Goal: Task Accomplishment & Management: Manage account settings

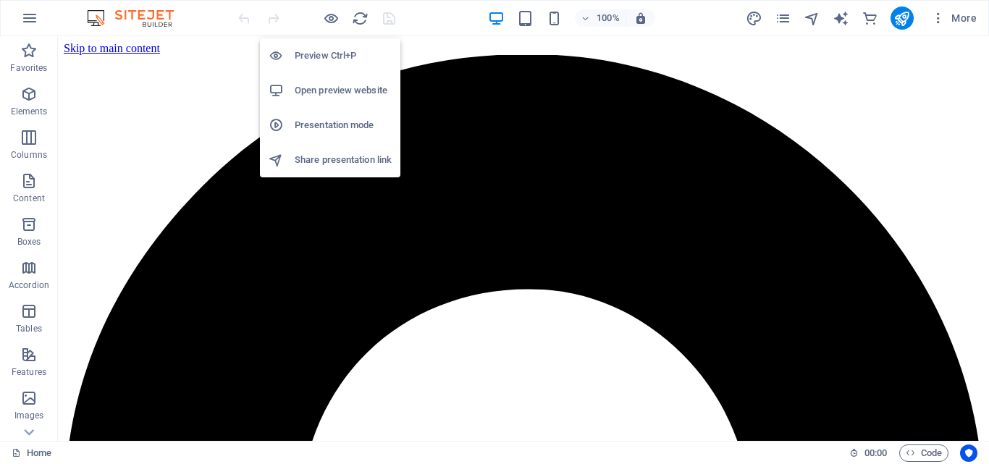
click at [338, 89] on h6 "Open preview website" at bounding box center [343, 90] width 97 height 17
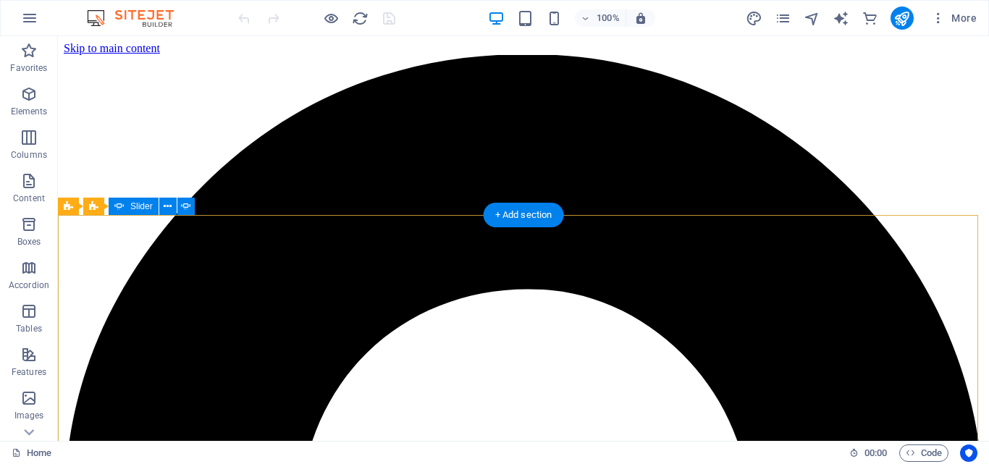
scroll to position [72, 0]
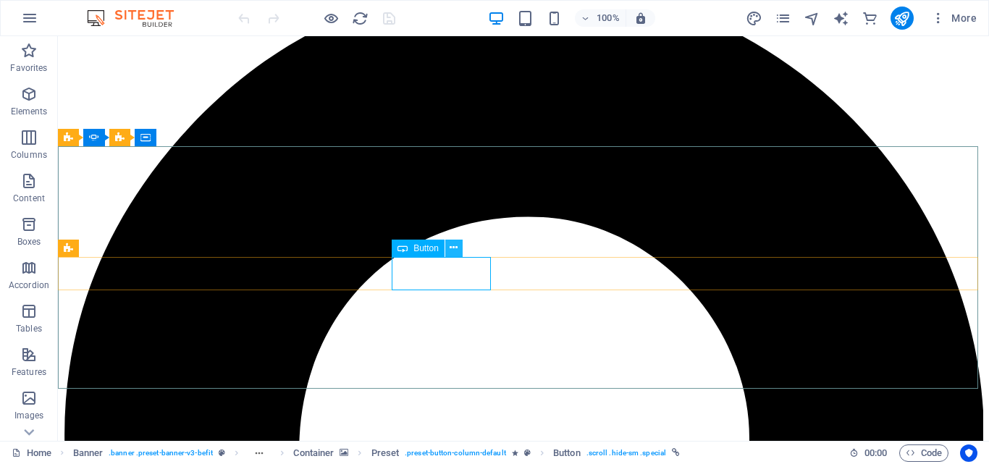
click at [454, 245] on icon at bounding box center [454, 247] width 8 height 15
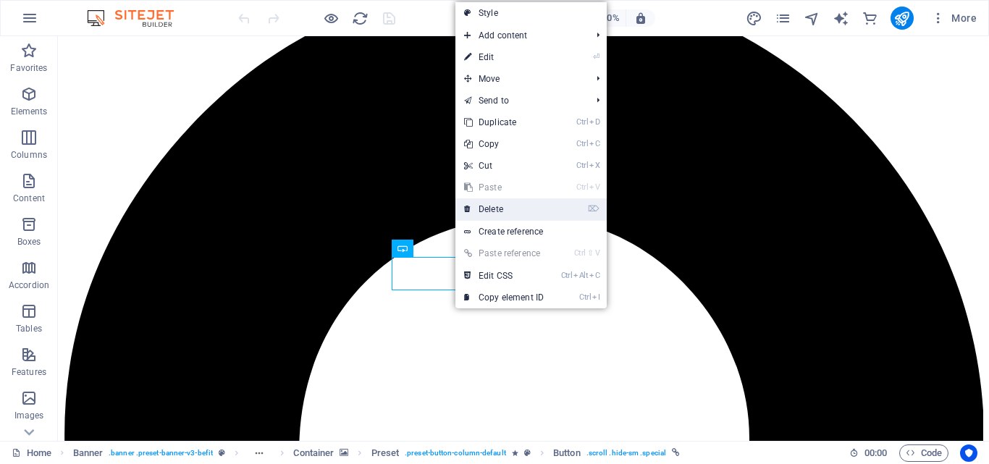
click at [497, 204] on link "⌦ Delete" at bounding box center [504, 209] width 97 height 22
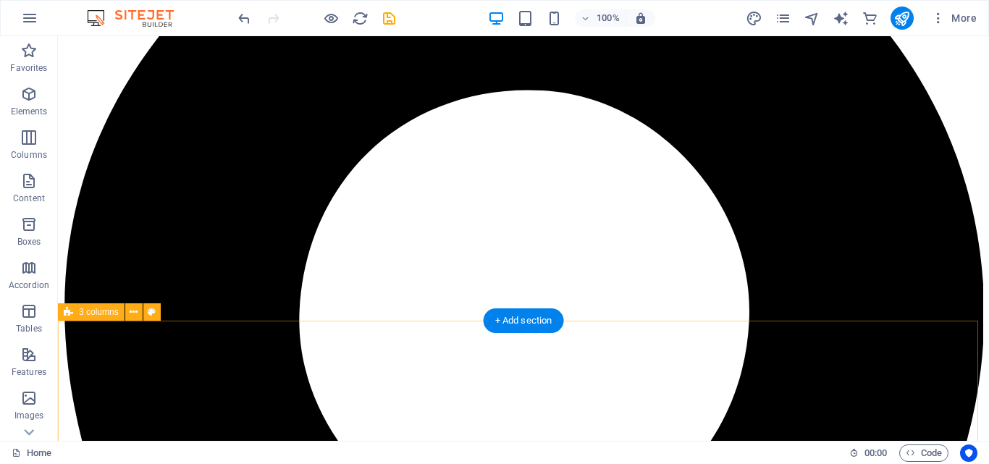
scroll to position [145, 0]
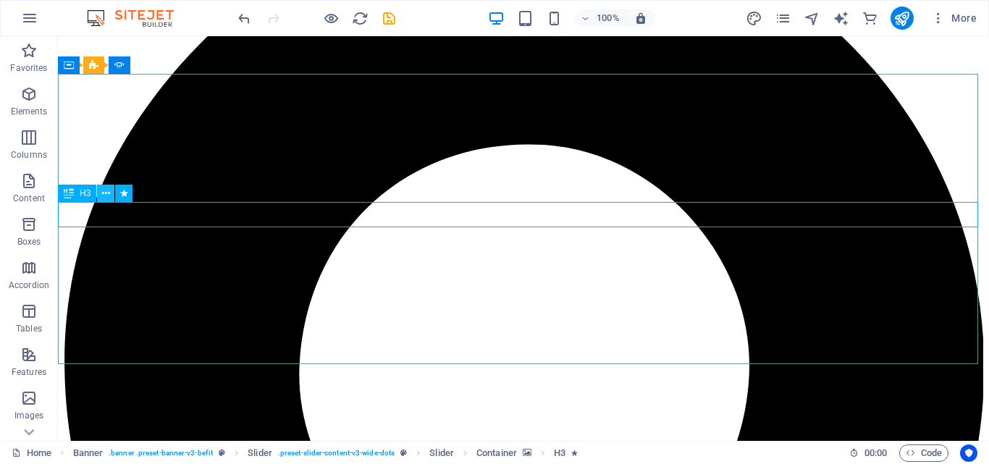
click at [103, 193] on icon at bounding box center [106, 193] width 8 height 15
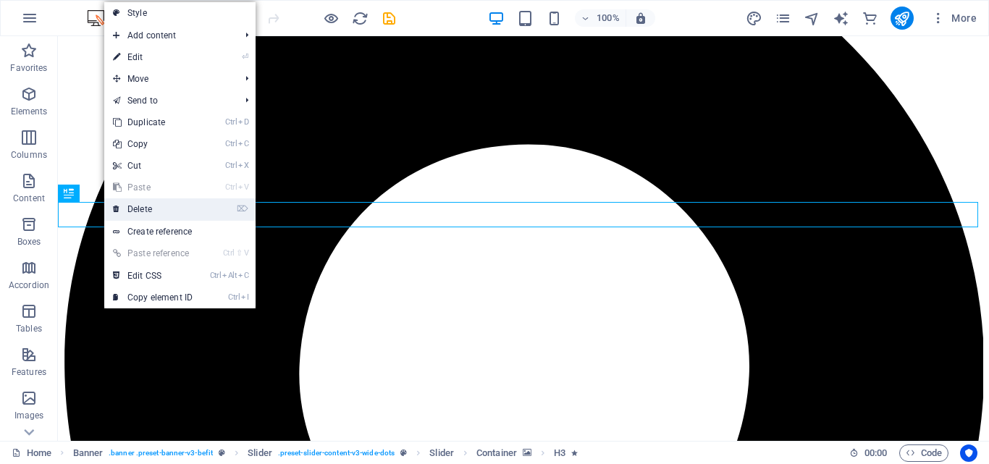
click at [149, 206] on link "⌦ Delete" at bounding box center [152, 209] width 97 height 22
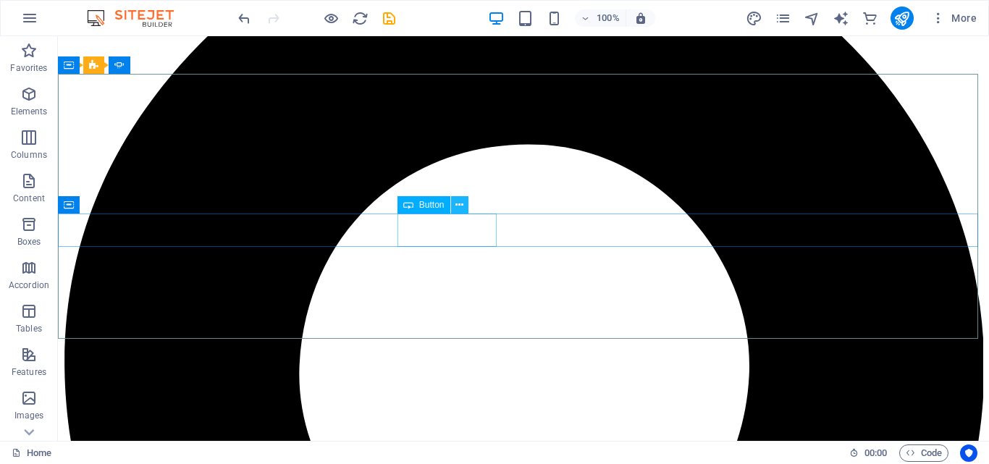
click at [457, 205] on icon at bounding box center [460, 205] width 8 height 15
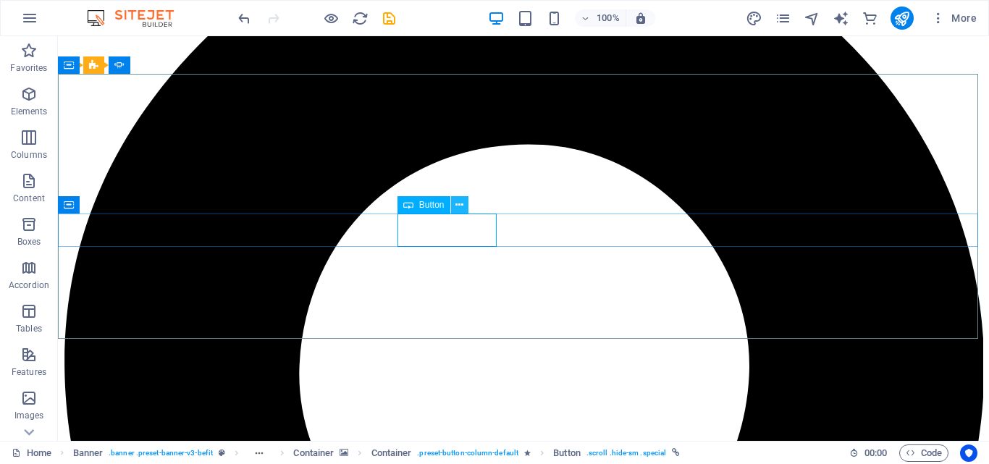
click at [459, 202] on icon at bounding box center [460, 205] width 8 height 15
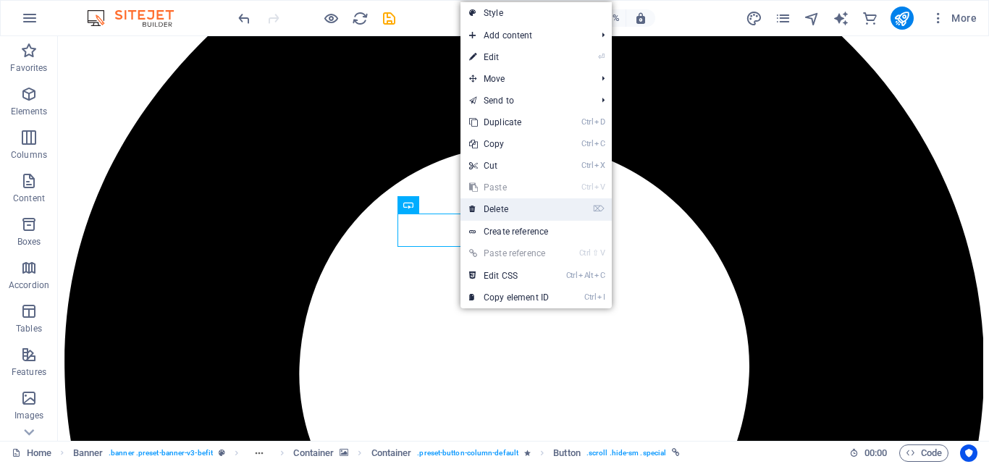
click at [495, 204] on link "⌦ Delete" at bounding box center [509, 209] width 97 height 22
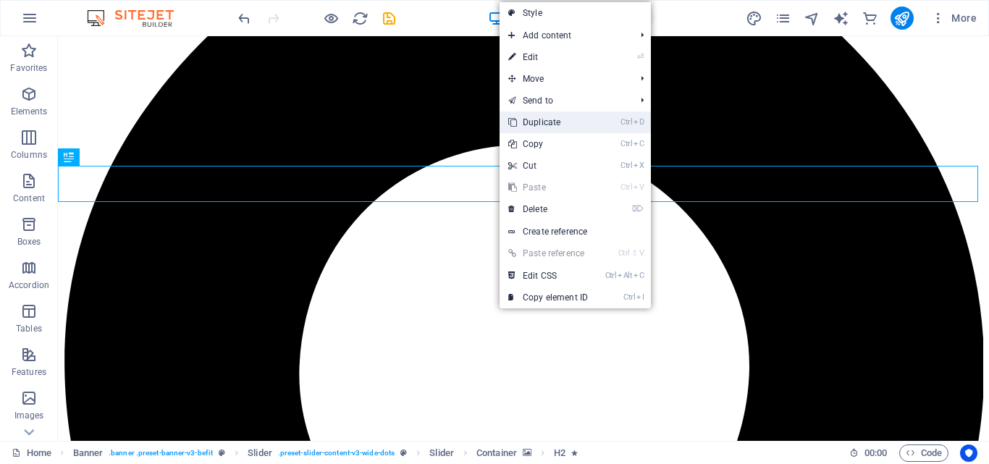
click at [544, 118] on link "Ctrl D Duplicate" at bounding box center [548, 123] width 97 height 22
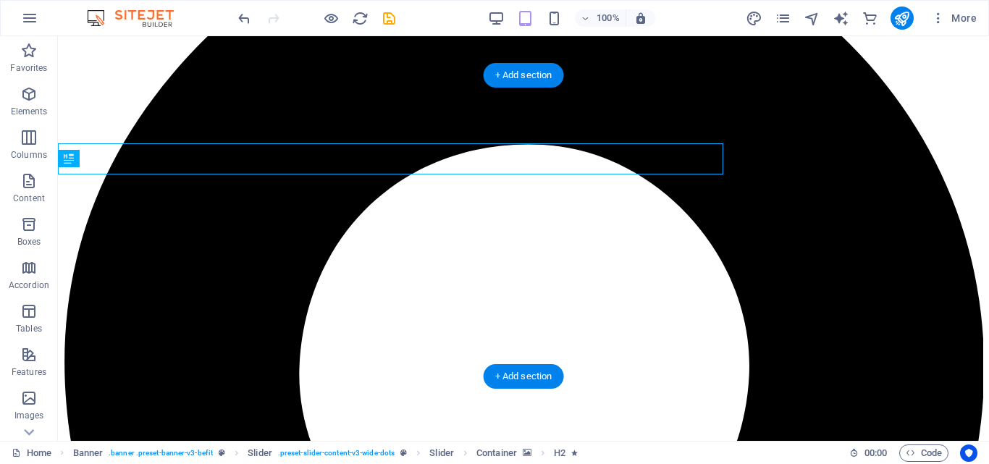
scroll to position [143, 0]
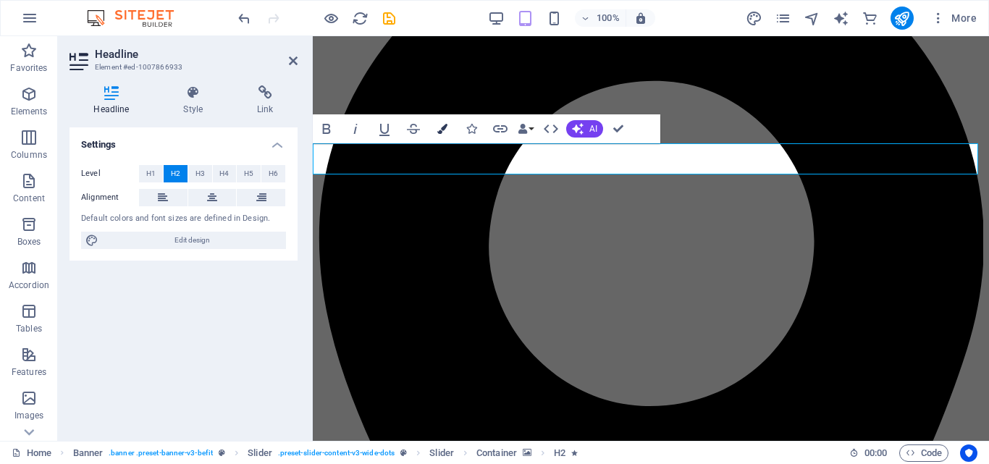
click at [443, 132] on icon "button" at bounding box center [442, 129] width 10 height 10
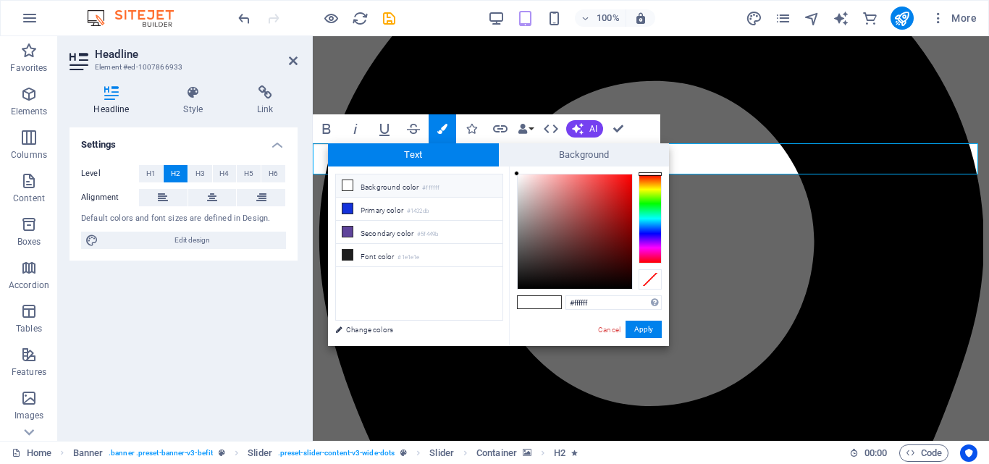
click at [648, 232] on div at bounding box center [650, 219] width 23 height 90
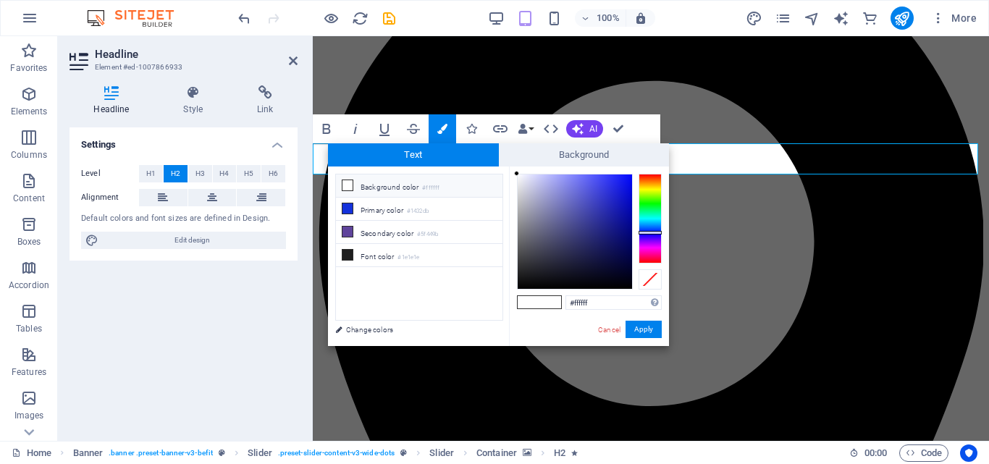
type input "#171ce4"
click at [620, 186] on div at bounding box center [575, 232] width 114 height 114
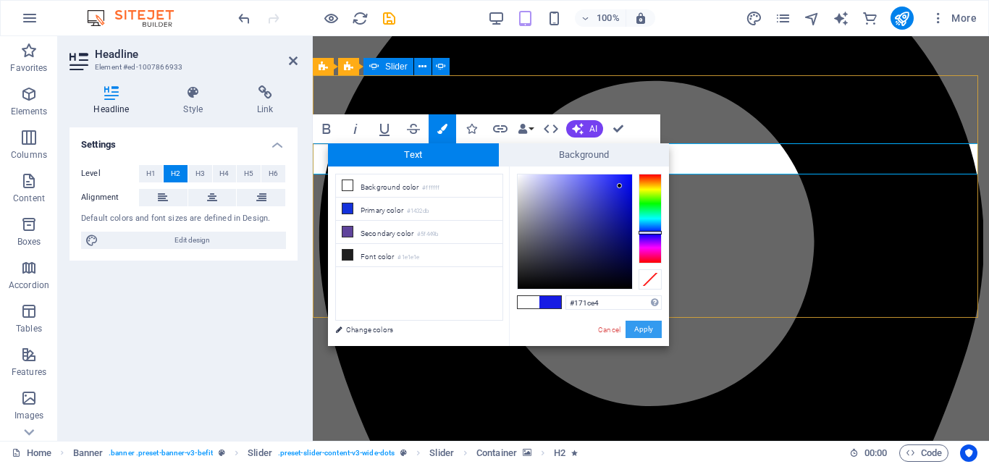
click at [645, 327] on button "Apply" at bounding box center [644, 329] width 36 height 17
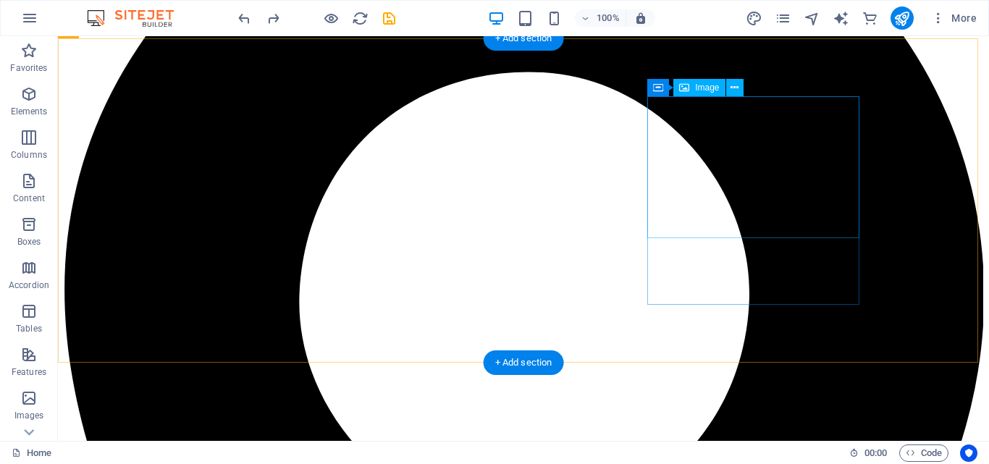
scroll to position [0, 0]
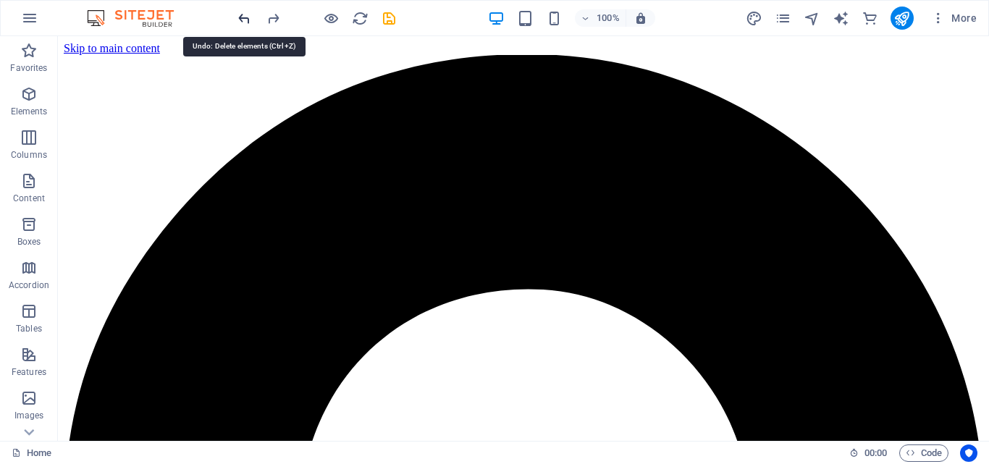
click at [240, 16] on icon "undo" at bounding box center [244, 18] width 17 height 17
click at [243, 15] on icon "undo" at bounding box center [244, 18] width 17 height 17
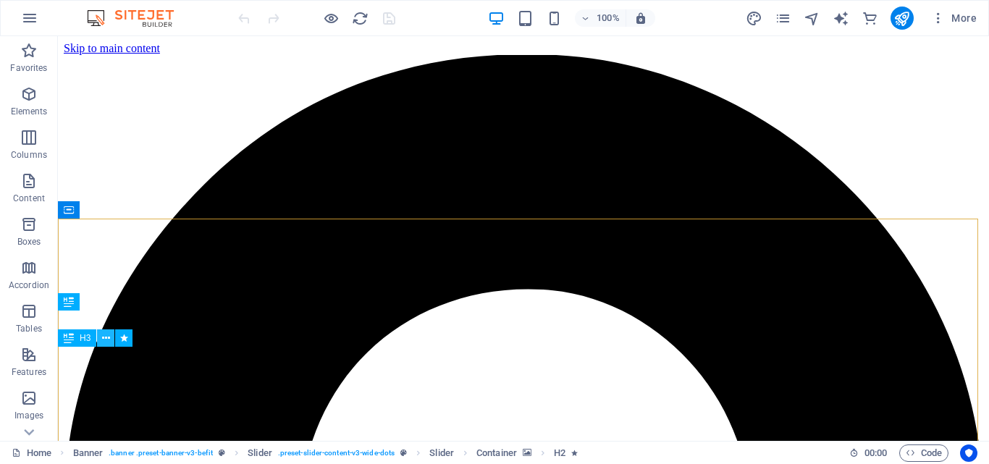
click at [108, 337] on icon at bounding box center [106, 338] width 8 height 15
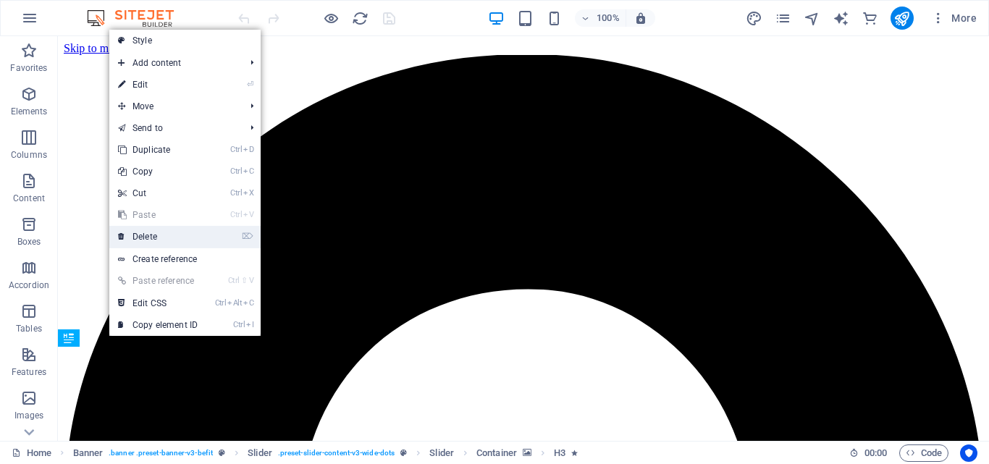
click at [158, 237] on link "⌦ Delete" at bounding box center [157, 237] width 97 height 22
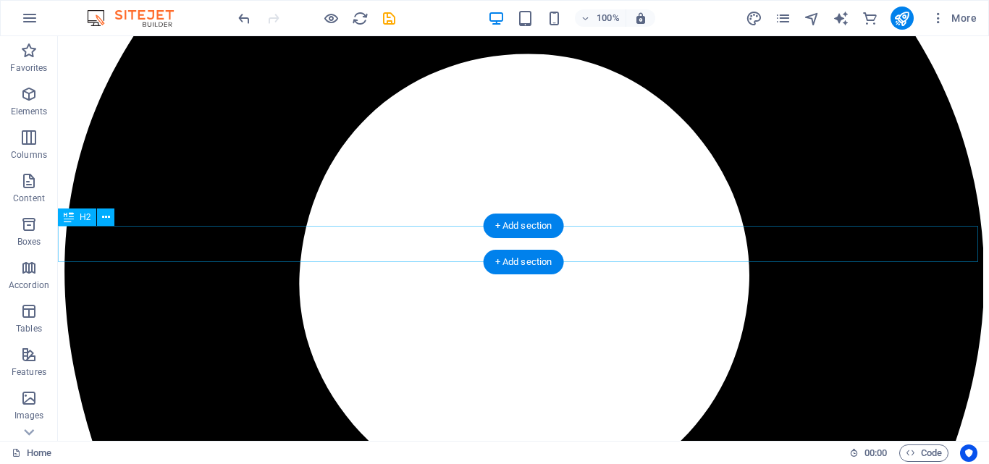
scroll to position [145, 0]
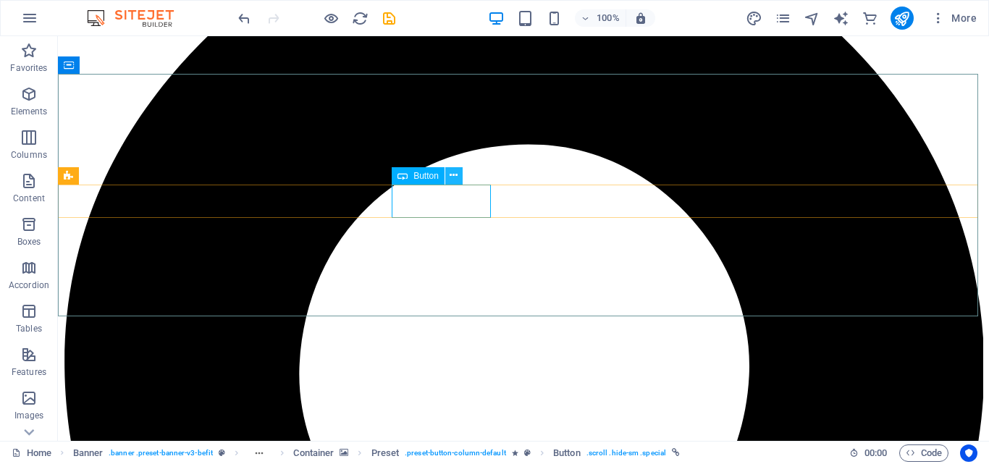
click at [453, 173] on icon at bounding box center [454, 175] width 8 height 15
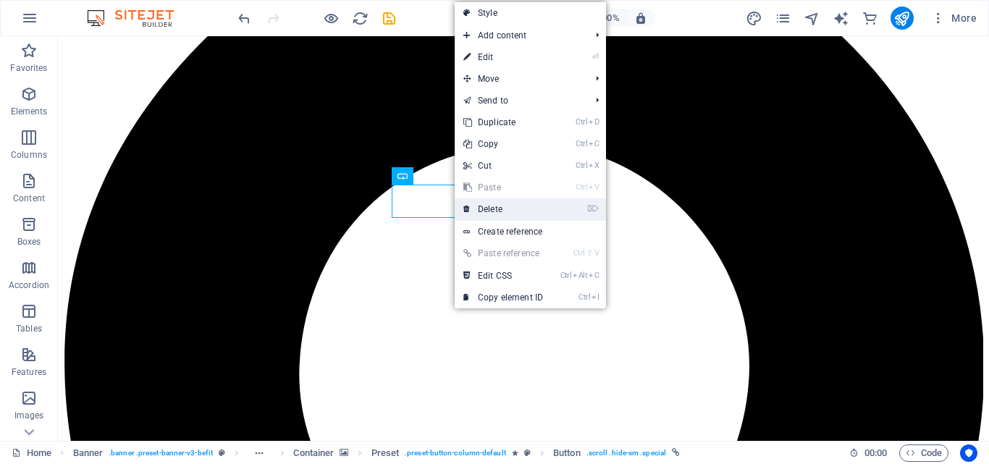
click at [503, 205] on link "⌦ Delete" at bounding box center [503, 209] width 97 height 22
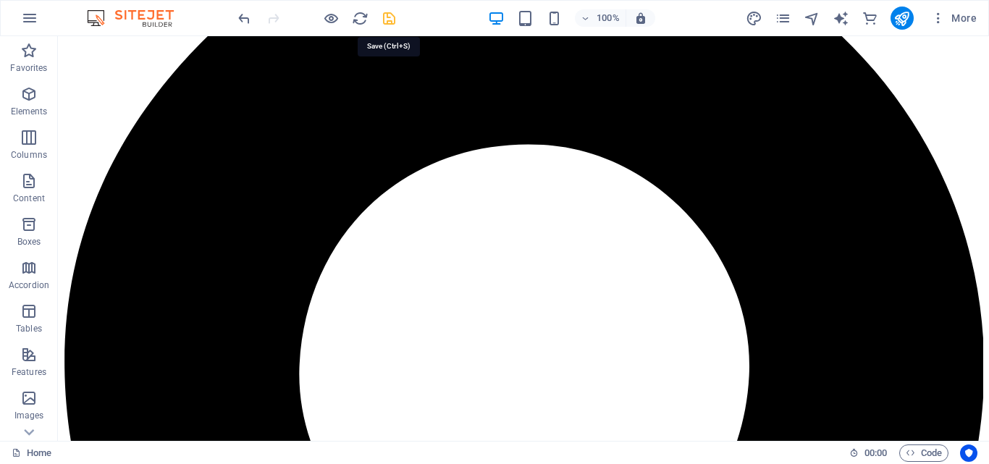
click at [388, 18] on icon "save" at bounding box center [389, 18] width 17 height 17
checkbox input "false"
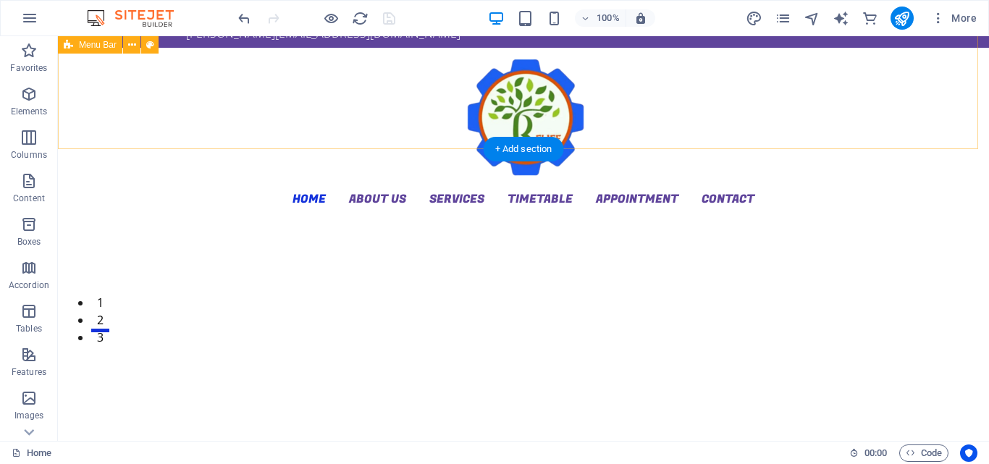
scroll to position [0, 0]
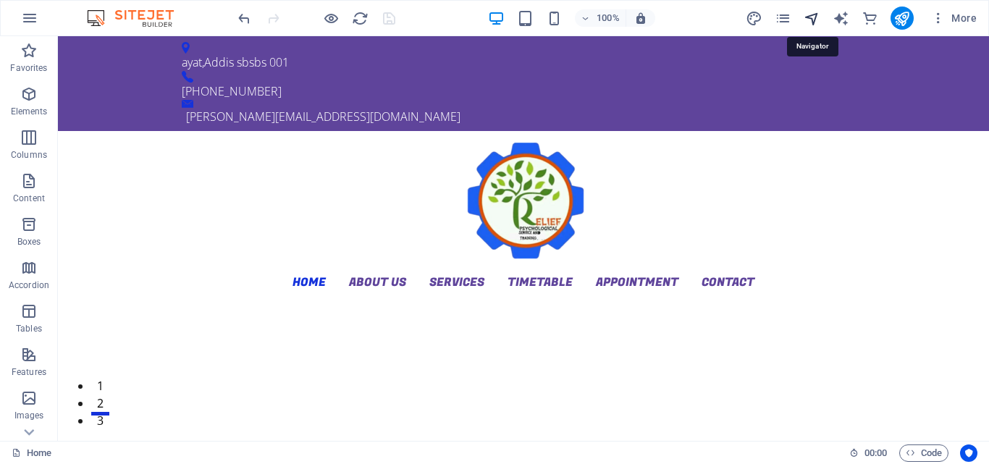
click at [811, 16] on icon "navigator" at bounding box center [812, 18] width 17 height 17
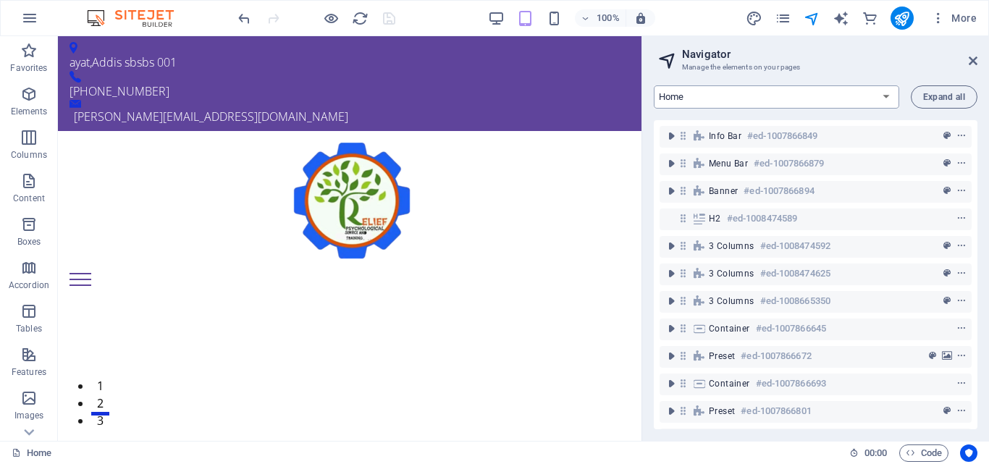
click at [886, 98] on select "Home መነሻ ገጽ et About us ስለ እኛ Services /አገልግሎቶች 1 Timetable የጊዜ ሰሌዳ Appointment…" at bounding box center [777, 96] width 246 height 23
click at [654, 85] on select "Home መነሻ ገጽ et About us ስለ እኛ Services /አገልግሎቶች 1 Timetable የጊዜ ሰሌዳ Appointment…" at bounding box center [777, 96] width 246 height 23
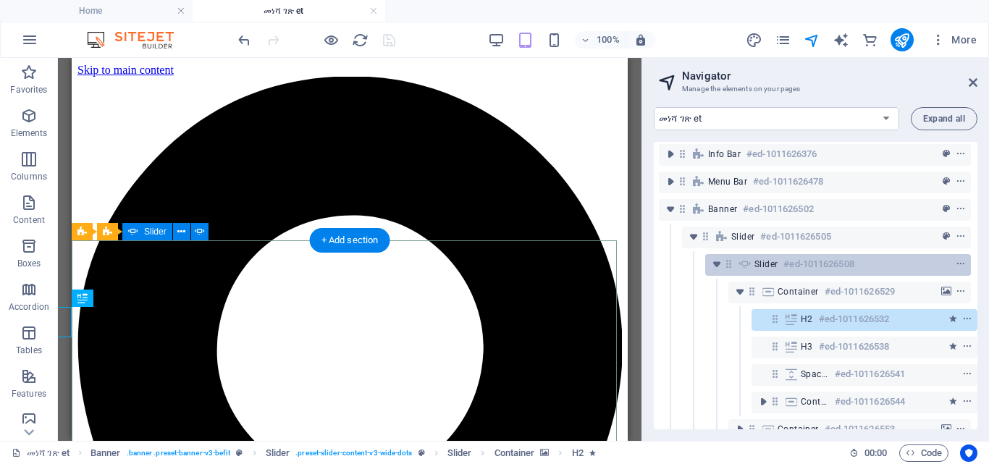
scroll to position [0, 4]
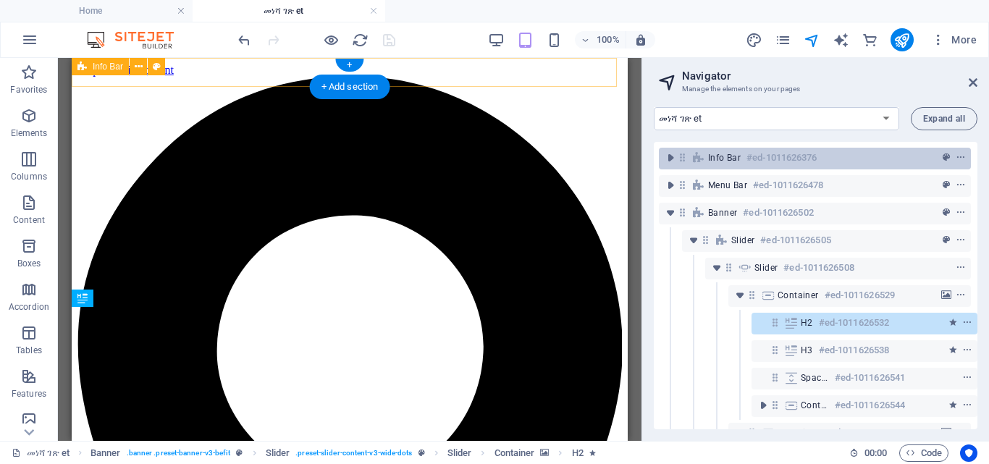
click at [730, 163] on span "Info Bar" at bounding box center [724, 158] width 33 height 12
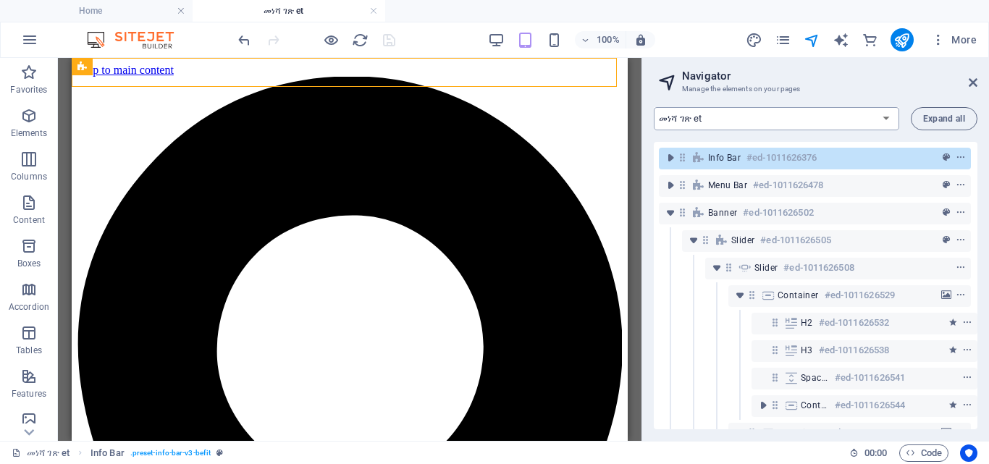
click at [886, 117] on select "Home መነሻ ገጽ et About us ስለ እኛ Services /አገልግሎቶች 1 Timetable የጊዜ ሰሌዳ Appointment…" at bounding box center [777, 118] width 246 height 23
select select "18163129-en"
click at [654, 107] on select "Home መነሻ ገጽ et About us ስለ እኛ Services /አገልግሎቶች 1 Timetable የጊዜ ሰሌዳ Appointment…" at bounding box center [777, 118] width 246 height 23
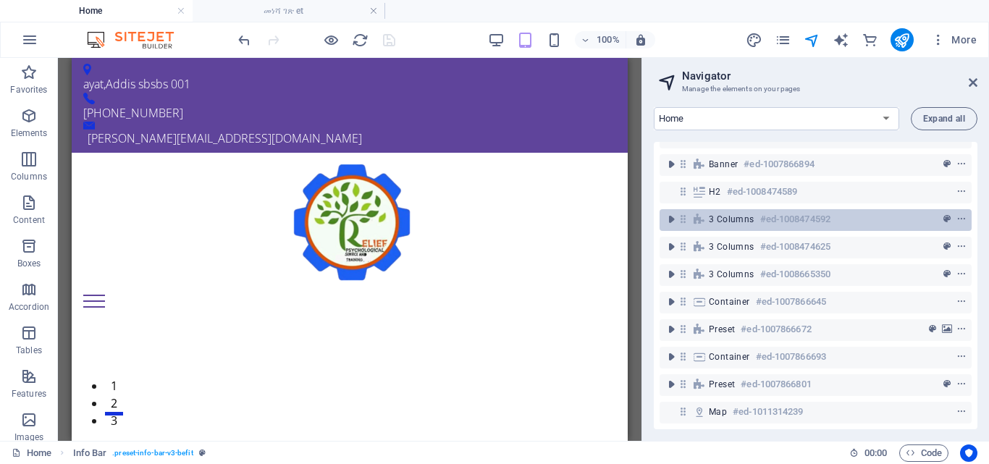
scroll to position [59, 0]
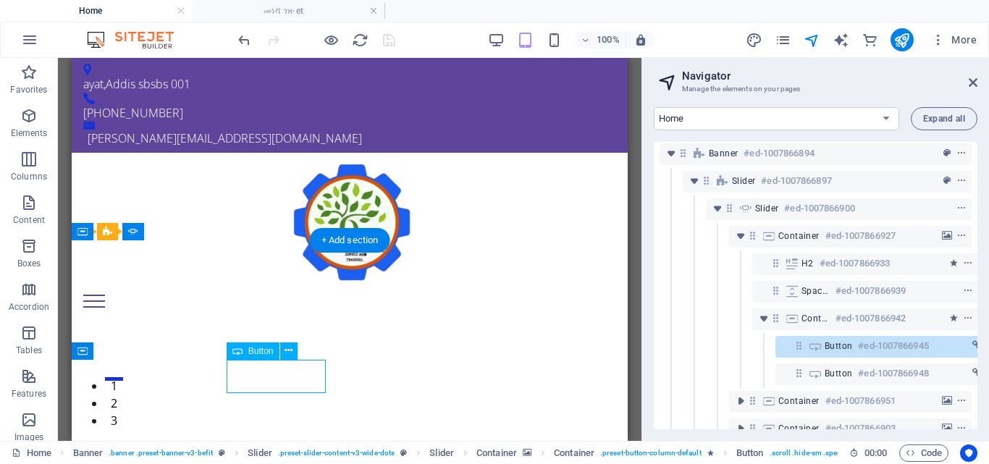
scroll to position [126, 27]
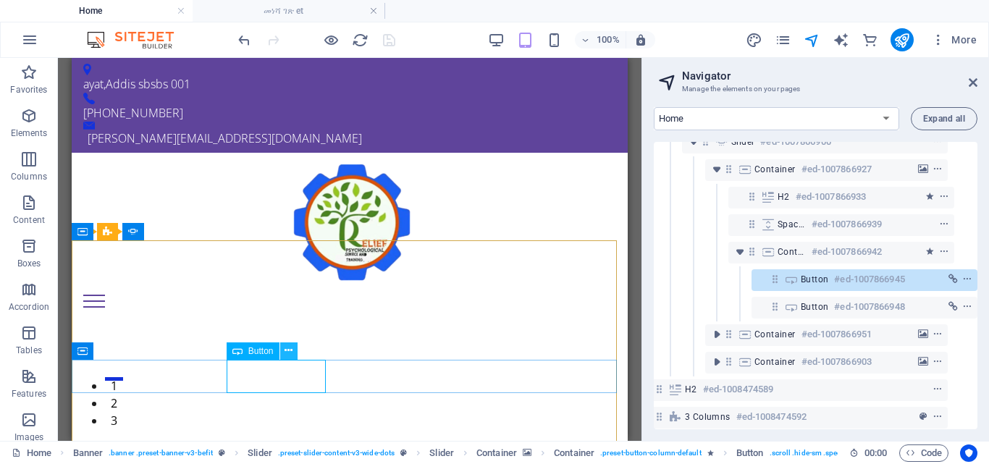
click at [287, 349] on icon at bounding box center [289, 350] width 8 height 15
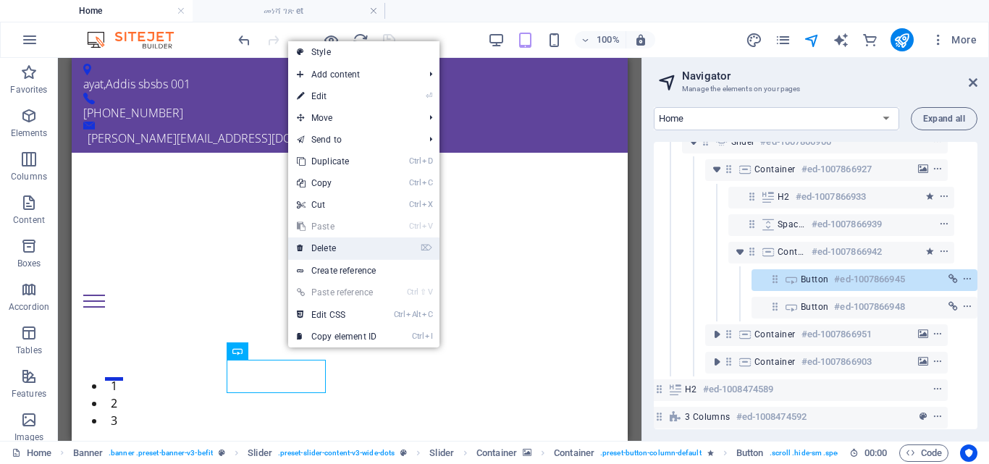
click at [336, 251] on link "⌦ Delete" at bounding box center [336, 249] width 97 height 22
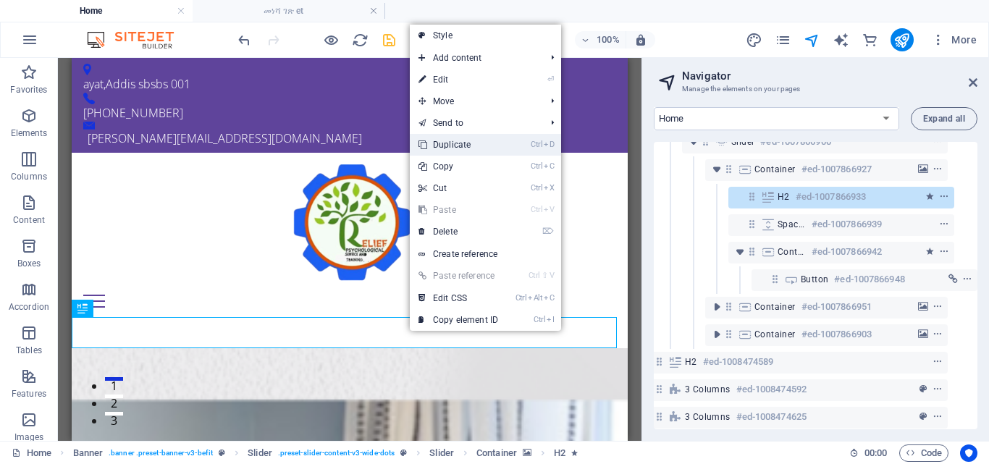
click at [451, 143] on link "Ctrl D Duplicate" at bounding box center [458, 145] width 97 height 22
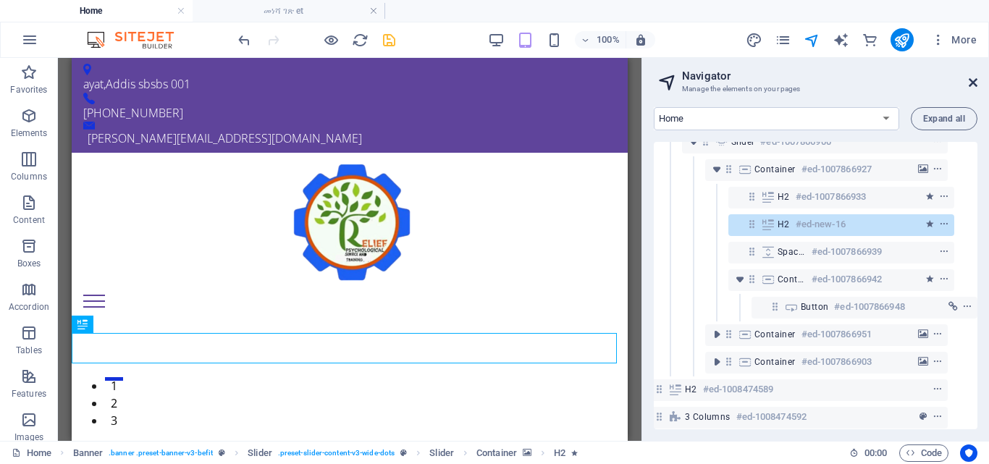
click at [975, 82] on icon at bounding box center [973, 83] width 9 height 12
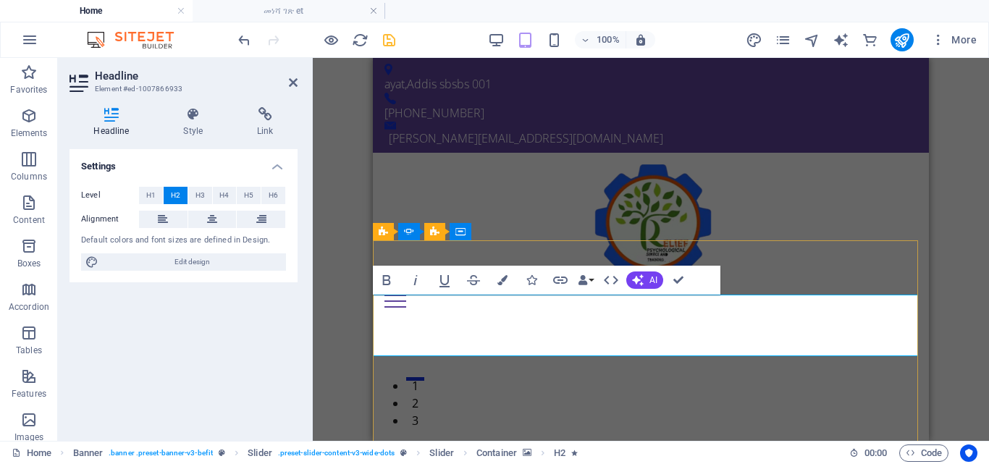
drag, startPoint x: 420, startPoint y: 307, endPoint x: 699, endPoint y: 334, distance: 280.1
click at [502, 282] on icon "button" at bounding box center [503, 280] width 10 height 10
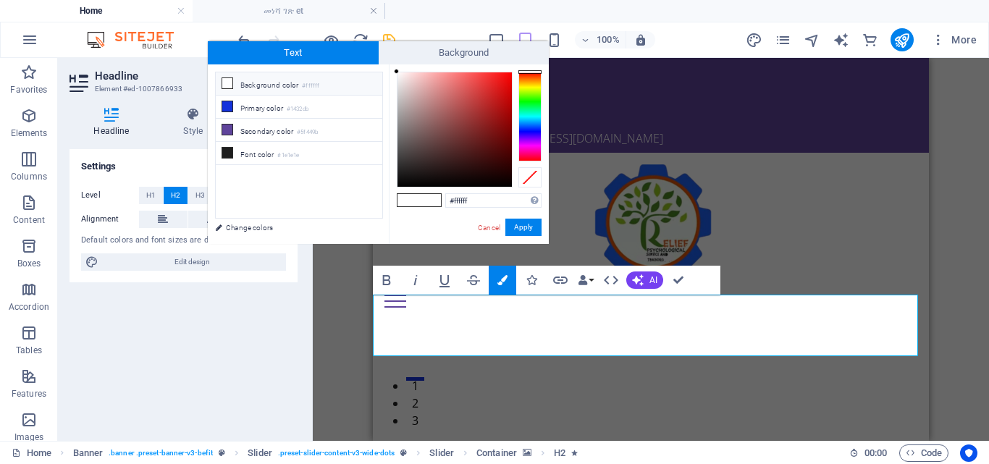
click at [529, 130] on div at bounding box center [530, 117] width 23 height 90
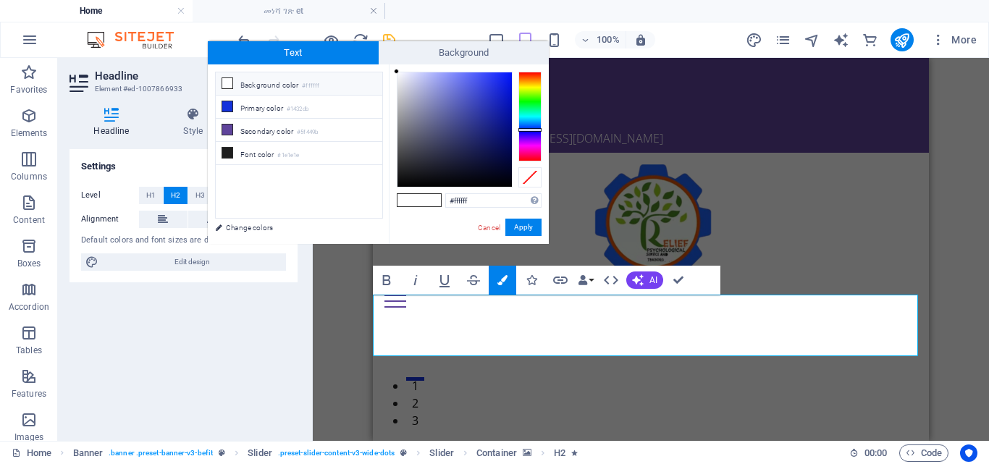
type input "#1727e1"
click at [500, 85] on div at bounding box center [455, 129] width 114 height 114
click at [529, 225] on button "Apply" at bounding box center [523, 227] width 36 height 17
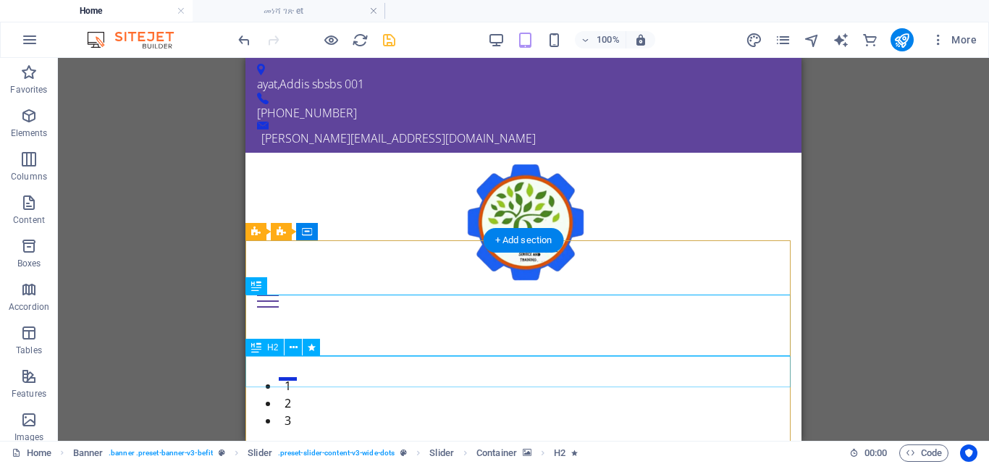
drag, startPoint x: 351, startPoint y: 366, endPoint x: 610, endPoint y: 433, distance: 267.7
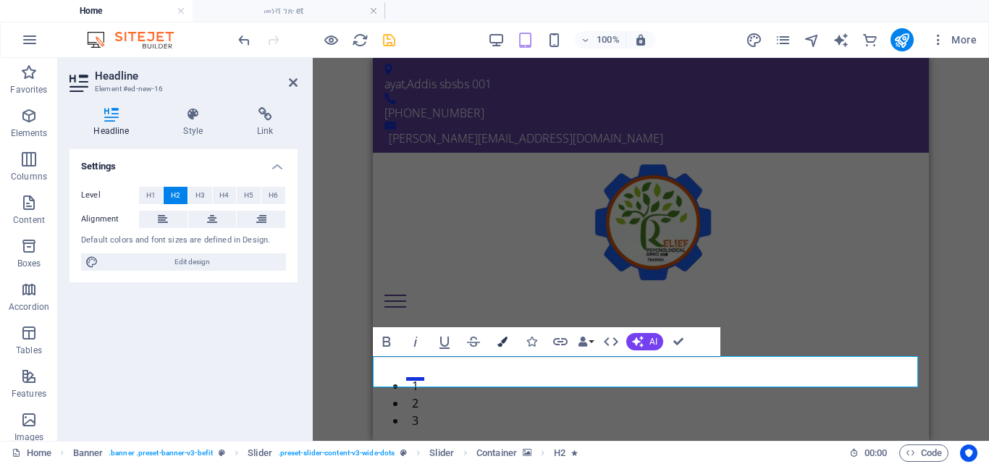
click at [503, 344] on icon "button" at bounding box center [503, 342] width 10 height 10
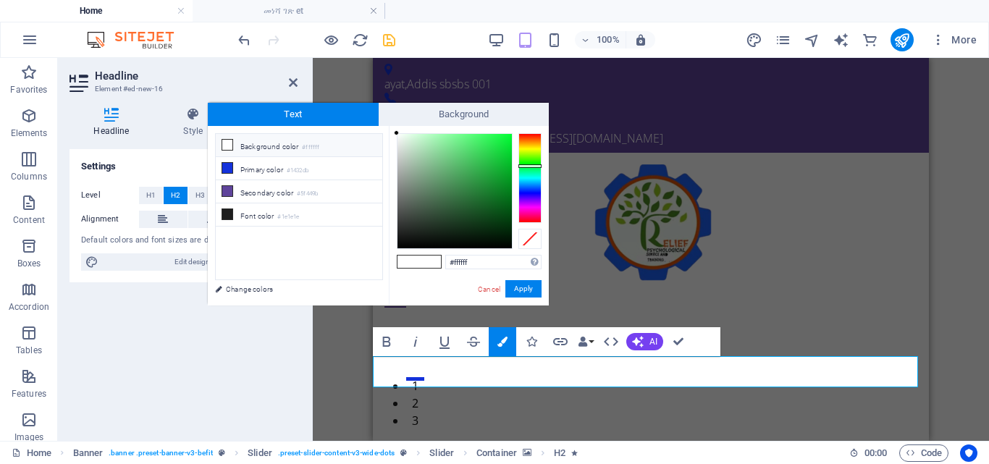
click at [524, 166] on div at bounding box center [530, 178] width 23 height 90
type input "#17d23c"
click at [499, 154] on div at bounding box center [455, 191] width 114 height 114
click at [524, 289] on button "Apply" at bounding box center [523, 288] width 36 height 17
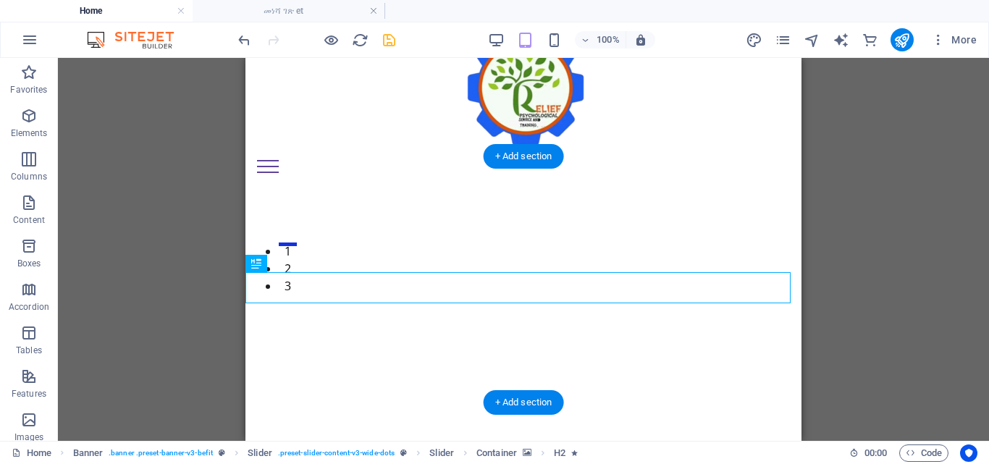
scroll to position [72, 0]
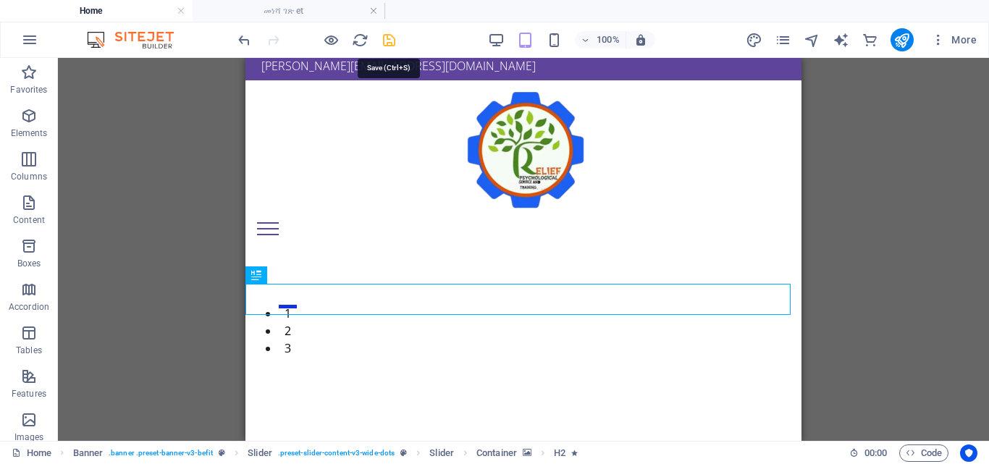
click at [388, 40] on icon "save" at bounding box center [389, 40] width 17 height 17
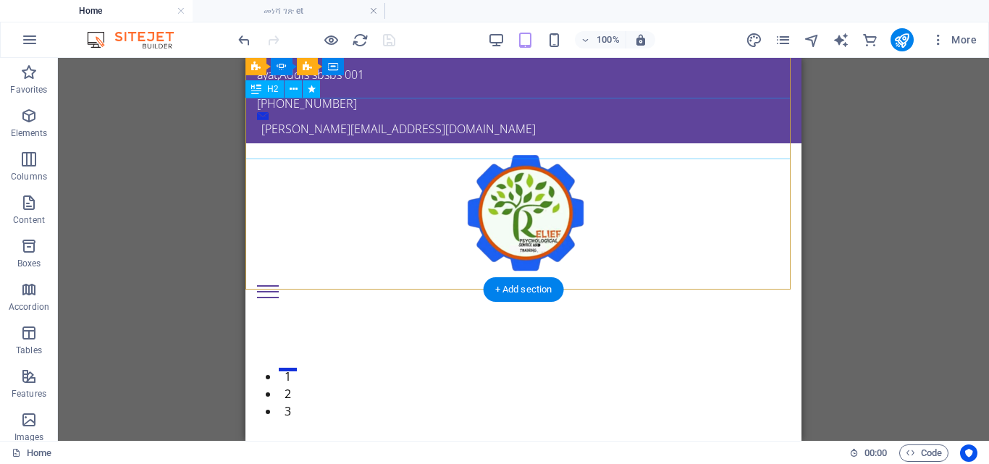
scroll to position [0, 0]
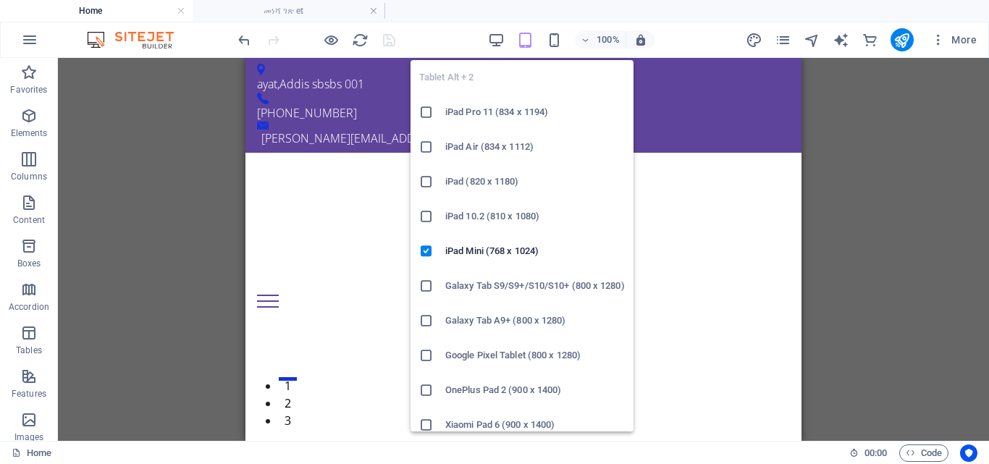
click at [523, 35] on icon "button" at bounding box center [525, 40] width 17 height 17
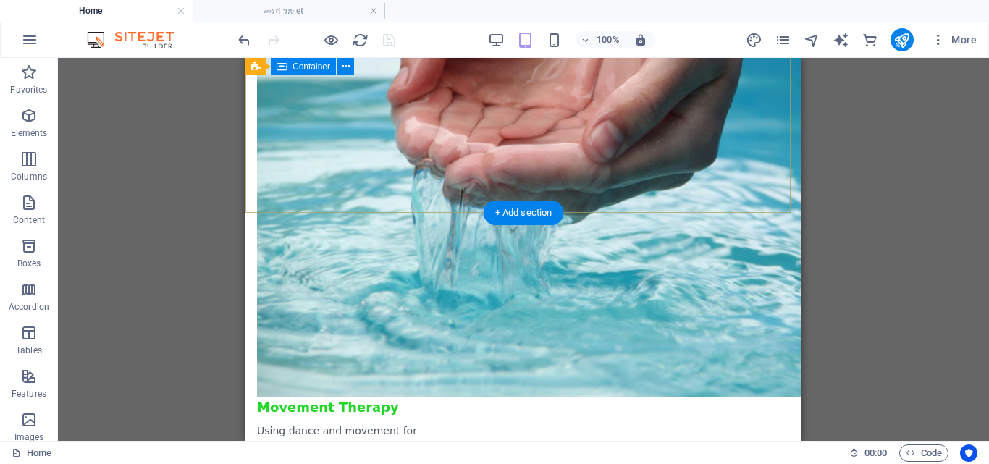
scroll to position [3570, 0]
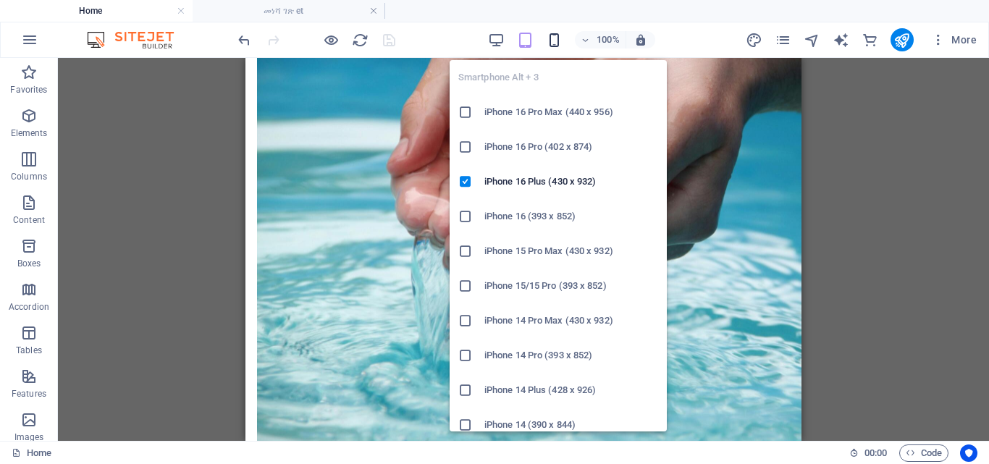
click at [551, 39] on icon "button" at bounding box center [554, 40] width 17 height 17
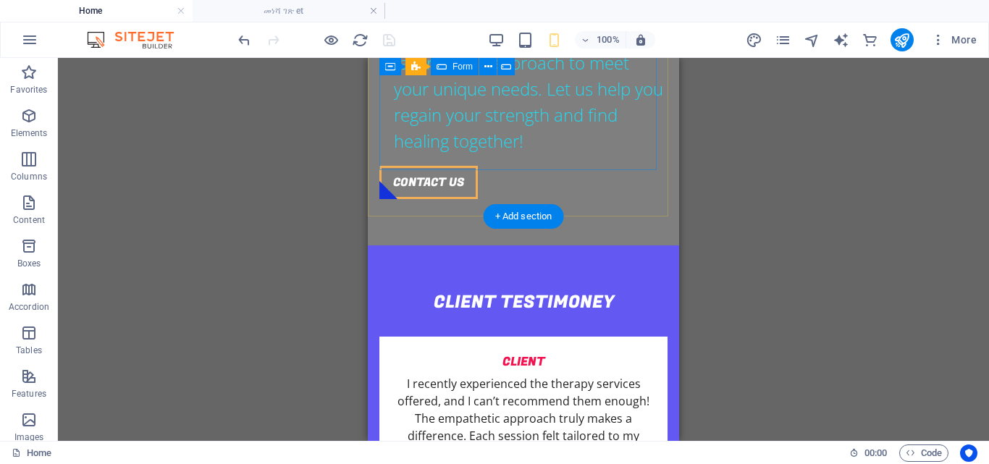
scroll to position [6337, 0]
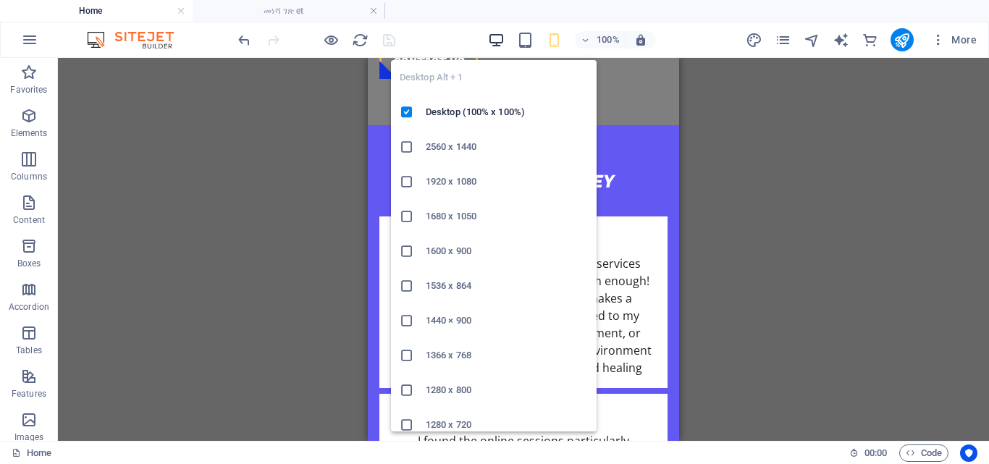
click at [495, 42] on icon "button" at bounding box center [496, 40] width 17 height 17
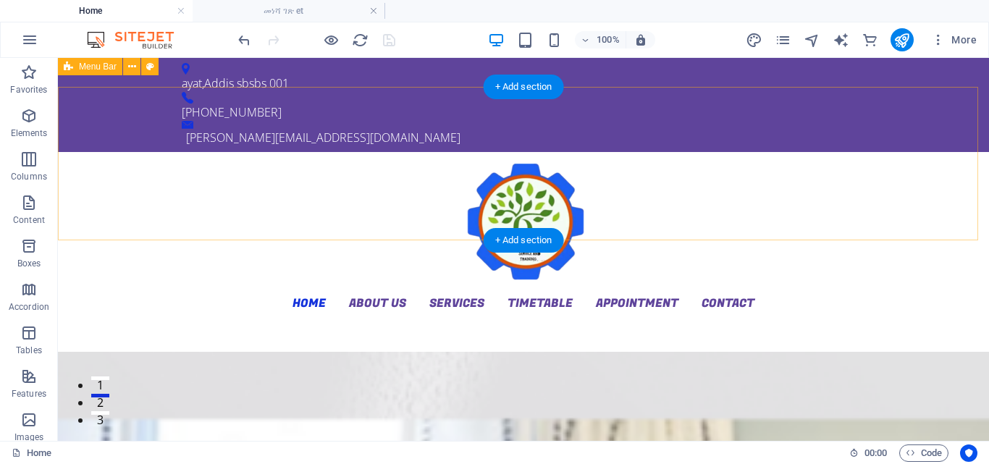
scroll to position [0, 0]
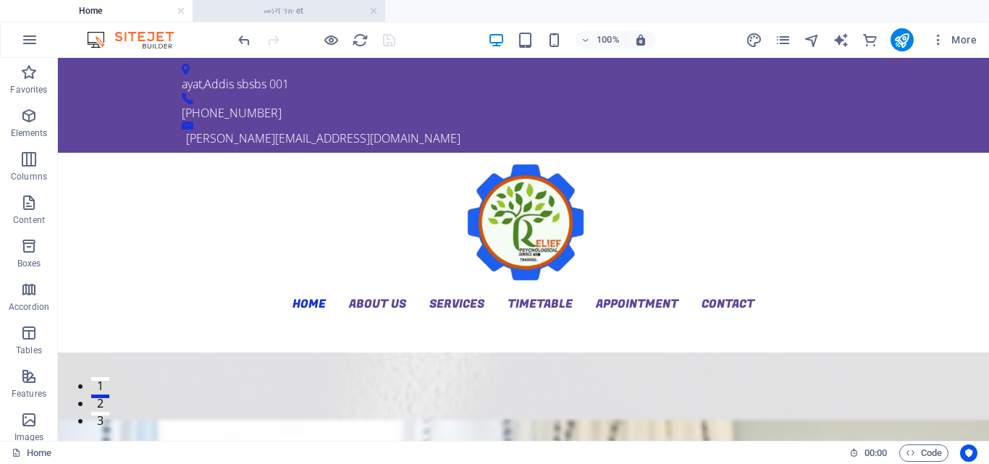
click at [275, 11] on h4 "መነሻ ገጽ et" at bounding box center [289, 11] width 193 height 16
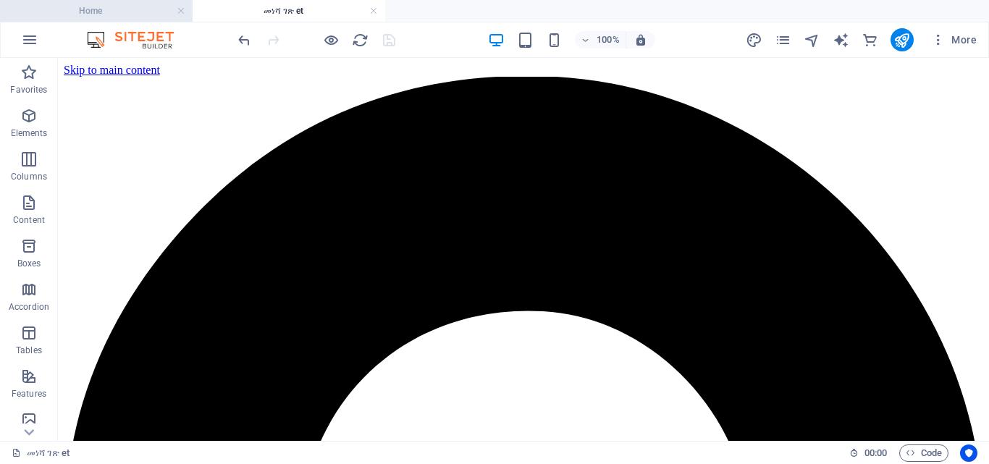
click at [109, 15] on h4 "Home" at bounding box center [96, 11] width 193 height 16
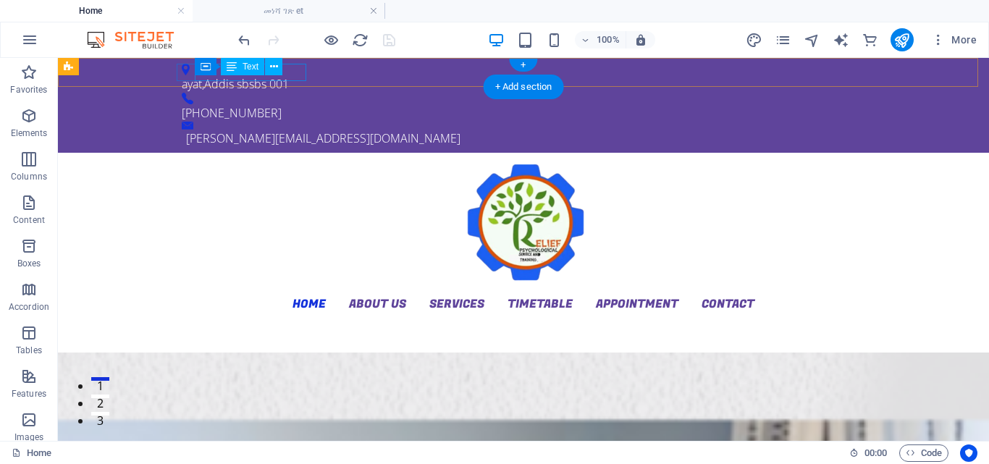
click at [301, 75] on div "ayat , Addis sbsbs 001" at bounding box center [518, 83] width 672 height 17
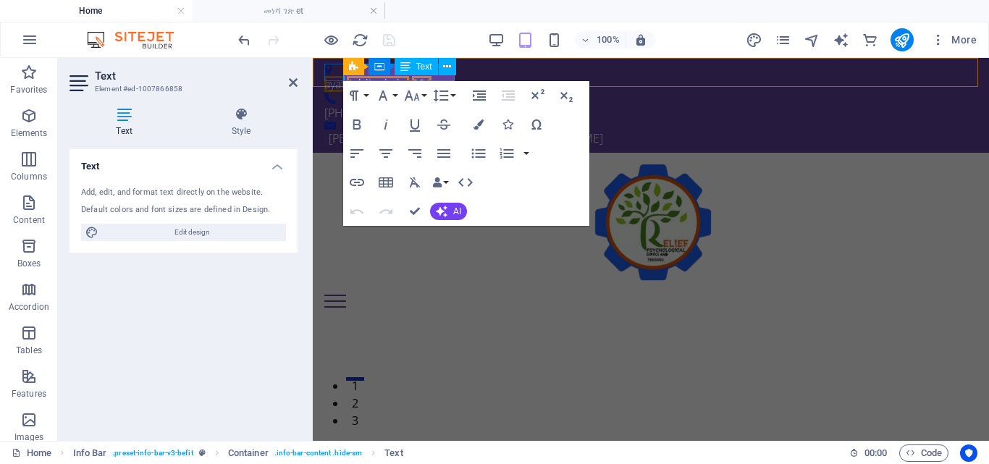
click at [450, 75] on div "Info Bar Container Text" at bounding box center [404, 67] width 122 height 18
click at [441, 75] on button at bounding box center [447, 66] width 17 height 17
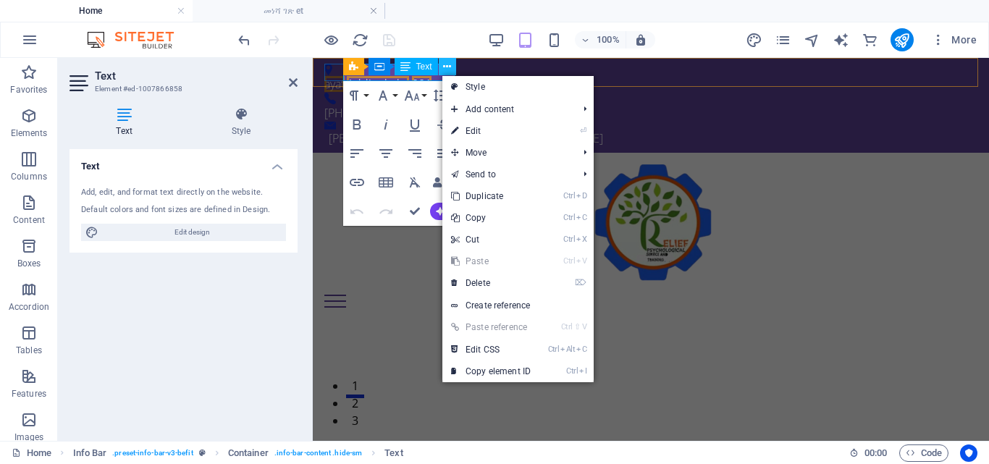
click at [441, 75] on button at bounding box center [447, 66] width 17 height 17
click at [407, 67] on div "Info Bar" at bounding box center [364, 67] width 103 height 18
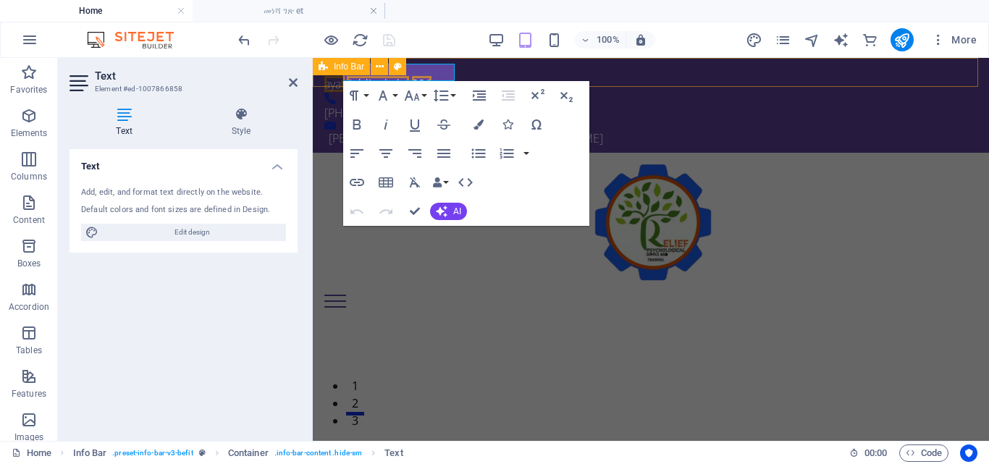
click at [415, 67] on div "Info Bar" at bounding box center [364, 67] width 103 height 18
click at [426, 70] on span "Text" at bounding box center [424, 66] width 16 height 9
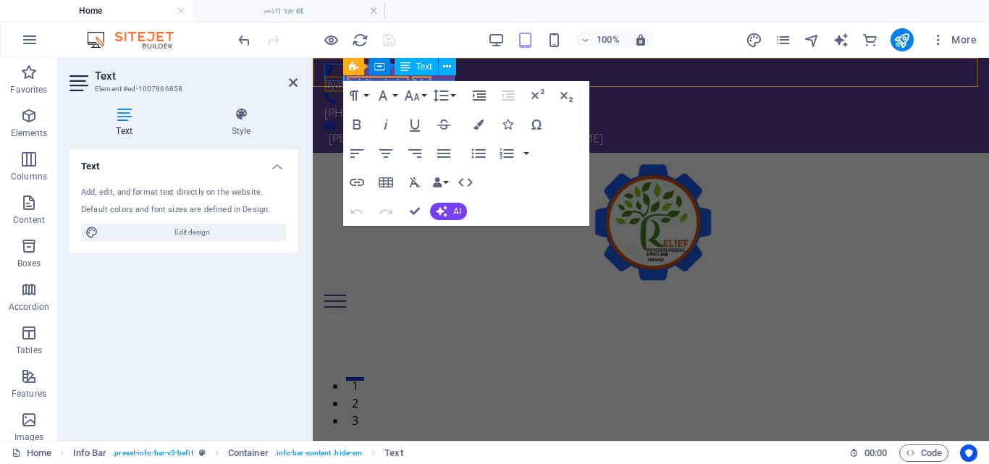
click at [421, 67] on span "Text" at bounding box center [424, 66] width 16 height 9
click at [445, 66] on icon at bounding box center [447, 66] width 8 height 15
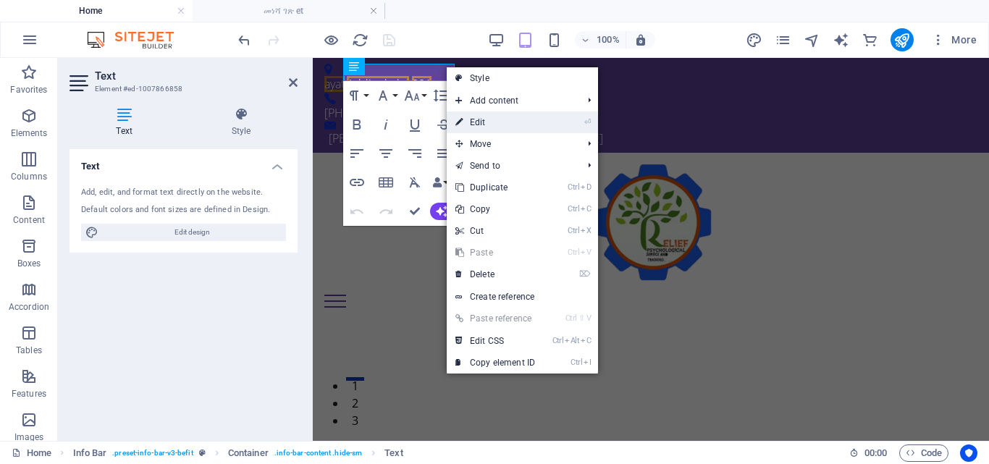
click at [478, 118] on link "⏎ Edit" at bounding box center [495, 123] width 97 height 22
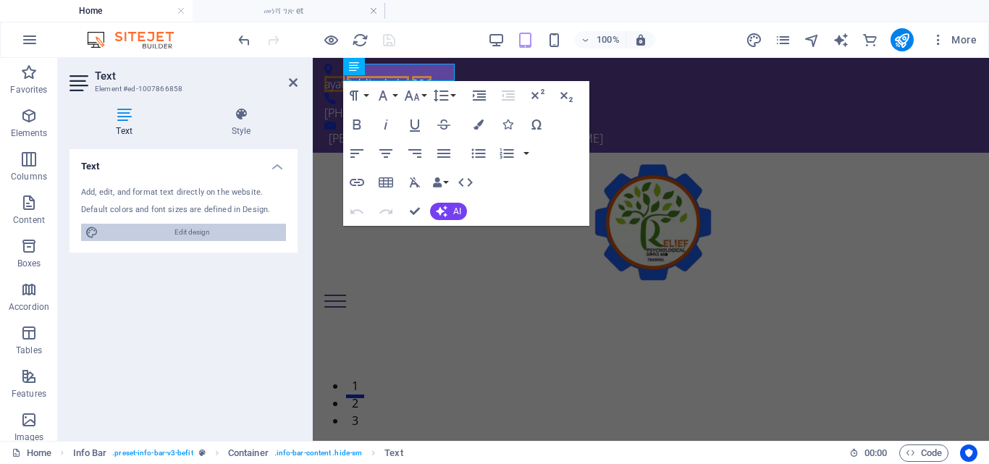
click at [201, 231] on span "Edit design" at bounding box center [192, 232] width 179 height 17
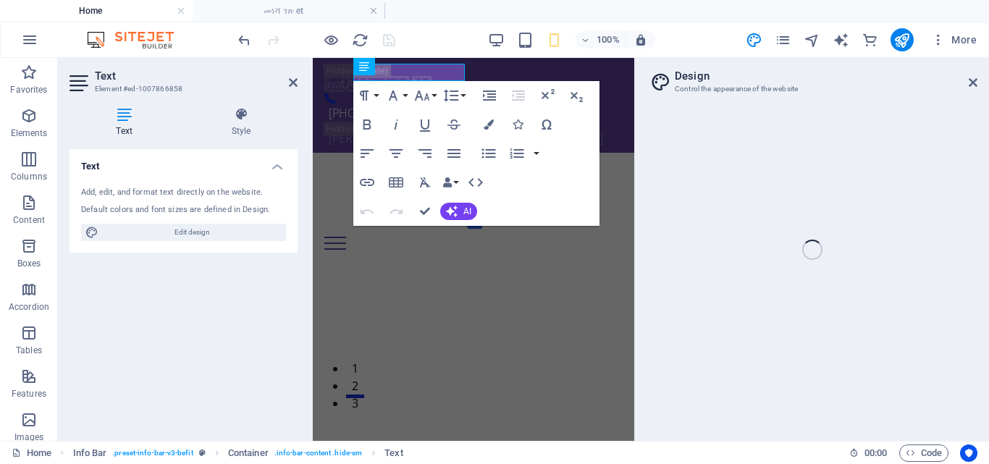
click at [737, 86] on div "Home መነሻ ገጽ et Favorites Elements Columns Content Boxes Accordion Tables Featur…" at bounding box center [494, 249] width 989 height 383
click at [973, 86] on div "Home መነሻ ገጽ et Favorites Elements Columns Content Boxes Accordion Tables Featur…" at bounding box center [494, 249] width 989 height 383
click at [977, 80] on div "Home መነሻ ገጽ et Favorites Elements Columns Content Boxes Accordion Tables Featur…" at bounding box center [494, 249] width 989 height 383
click at [971, 81] on div "Home መነሻ ገጽ et Favorites Elements Columns Content Boxes Accordion Tables Featur…" at bounding box center [494, 249] width 989 height 383
drag, startPoint x: 575, startPoint y: 94, endPoint x: 9, endPoint y: 156, distance: 568.9
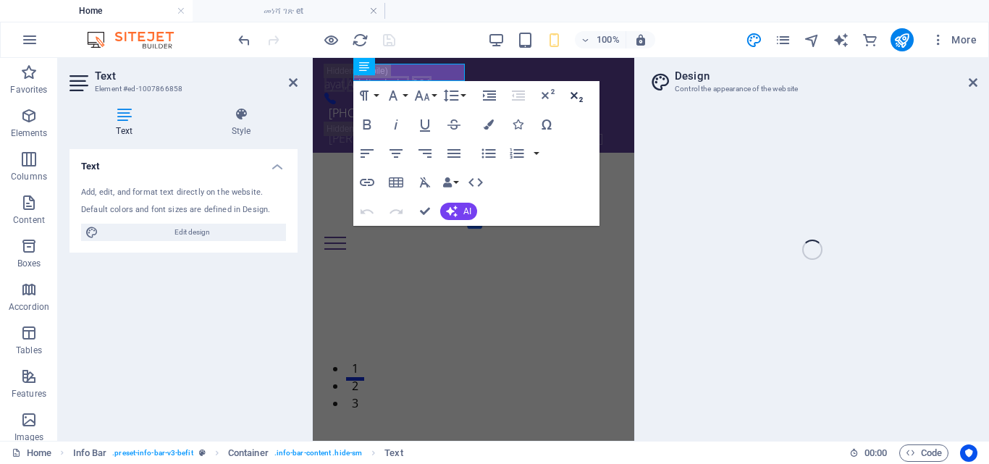
click at [575, 94] on icon "button" at bounding box center [577, 97] width 12 height 10
click at [294, 78] on icon at bounding box center [293, 83] width 9 height 12
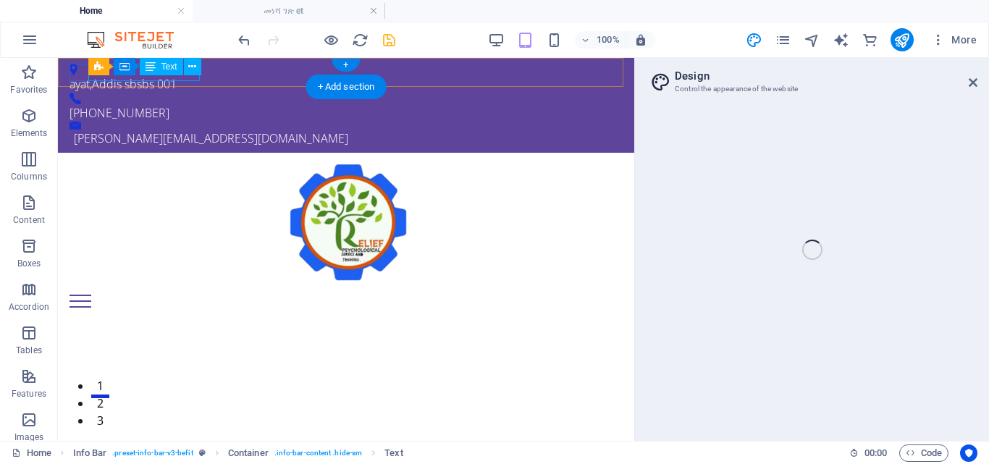
click at [188, 77] on div "ayat , Addis sbsbs 001" at bounding box center [341, 83] width 542 height 17
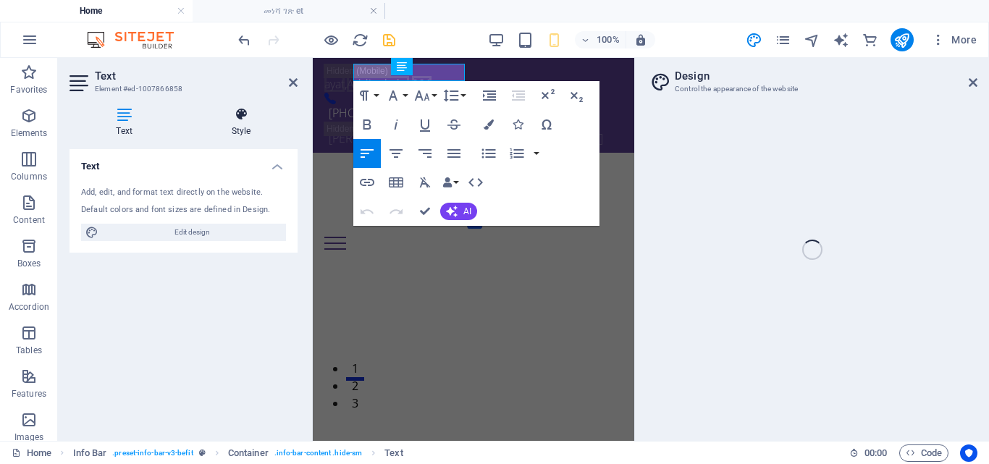
click at [245, 119] on icon at bounding box center [241, 114] width 113 height 14
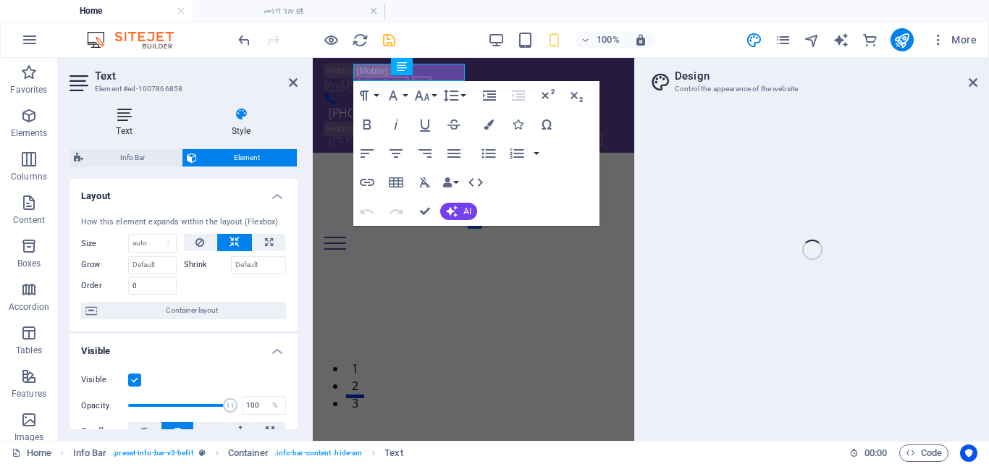
click at [123, 125] on h4 "Text" at bounding box center [127, 122] width 115 height 30
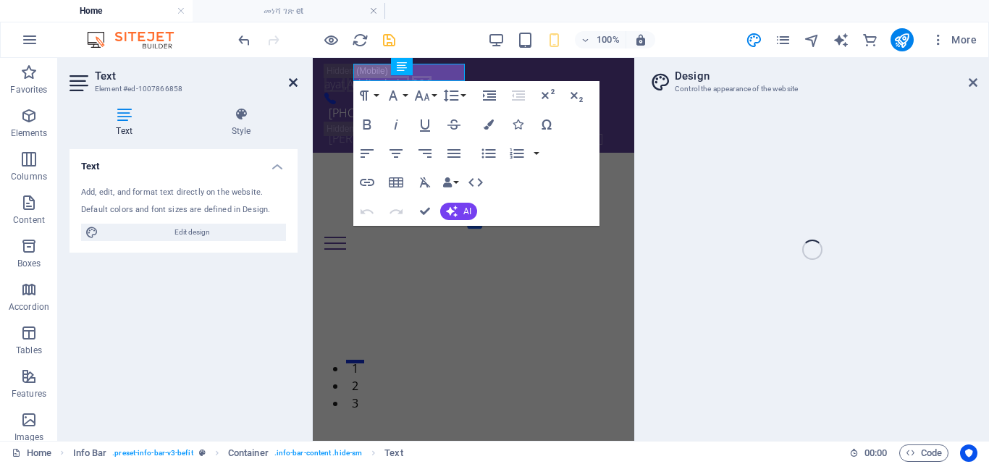
click at [293, 83] on icon at bounding box center [293, 83] width 9 height 12
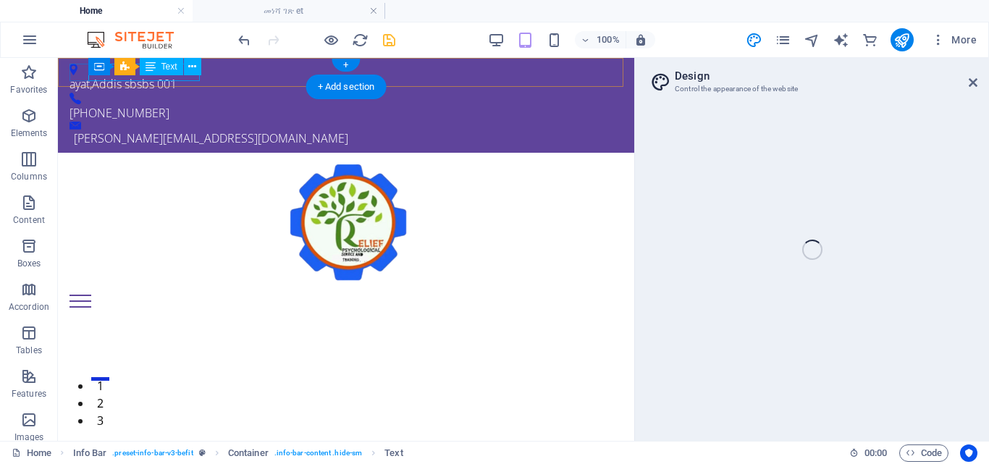
click at [190, 77] on div "ayat , Addis sbsbs 001" at bounding box center [341, 83] width 542 height 17
click at [190, 75] on div "Container Info Bar Text" at bounding box center [149, 67] width 122 height 18
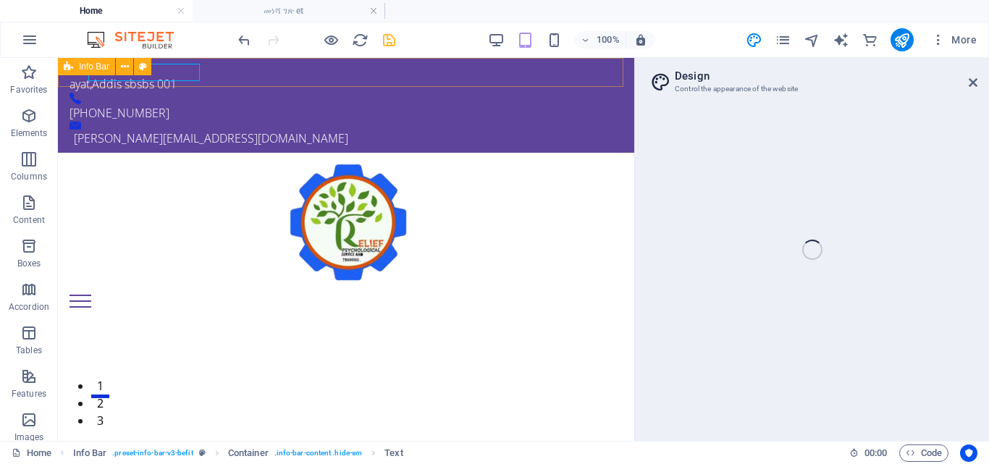
click at [78, 72] on div "Info Bar" at bounding box center [86, 66] width 57 height 17
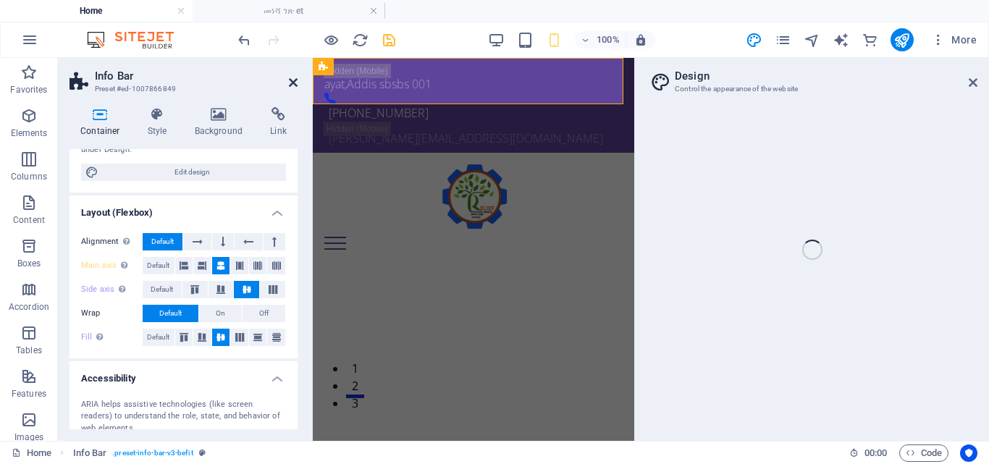
scroll to position [64, 0]
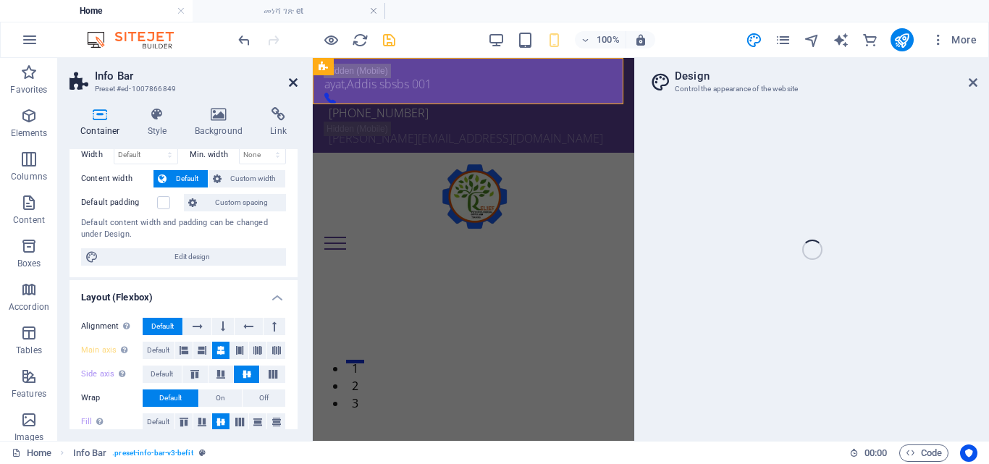
click at [290, 80] on icon at bounding box center [293, 83] width 9 height 12
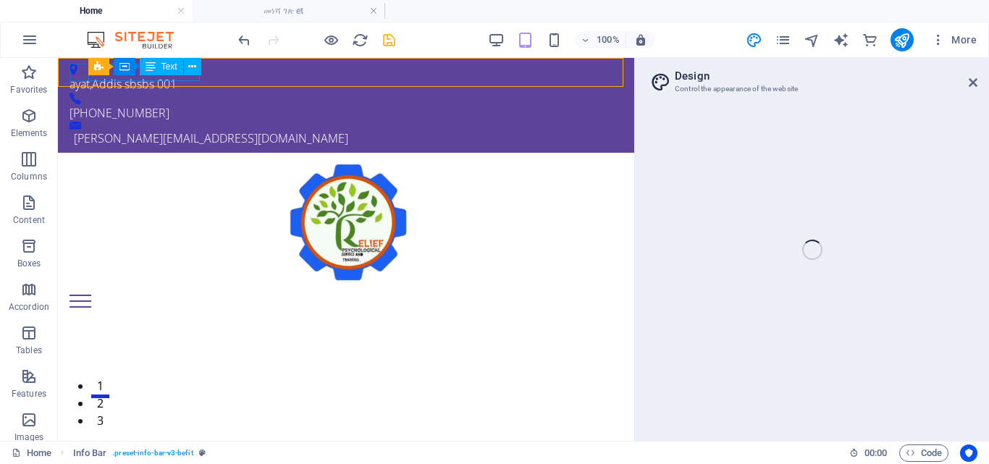
click at [169, 63] on span "Text" at bounding box center [169, 66] width 16 height 9
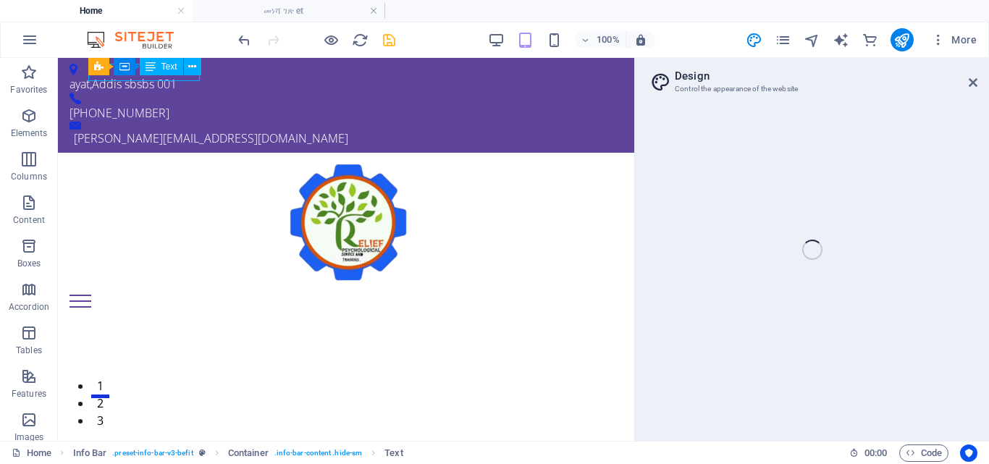
click at [169, 63] on span "Text" at bounding box center [169, 66] width 16 height 9
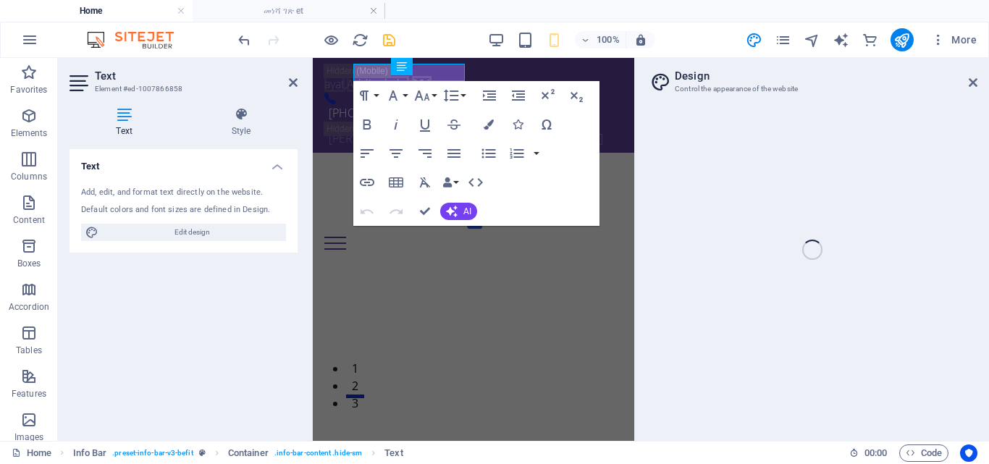
click at [969, 83] on div "Home መነሻ ገጽ et Favorites Elements Columns Content Boxes Accordion Tables Featur…" at bounding box center [494, 249] width 989 height 383
click at [973, 80] on div "Home መነሻ ገጽ et Favorites Elements Columns Content Boxes Accordion Tables Featur…" at bounding box center [494, 249] width 989 height 383
click at [292, 83] on icon at bounding box center [293, 83] width 9 height 12
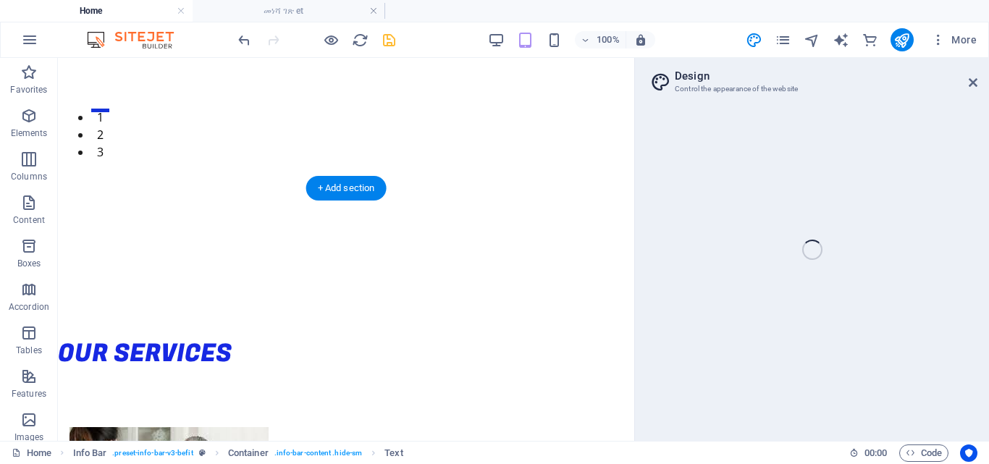
scroll to position [290, 0]
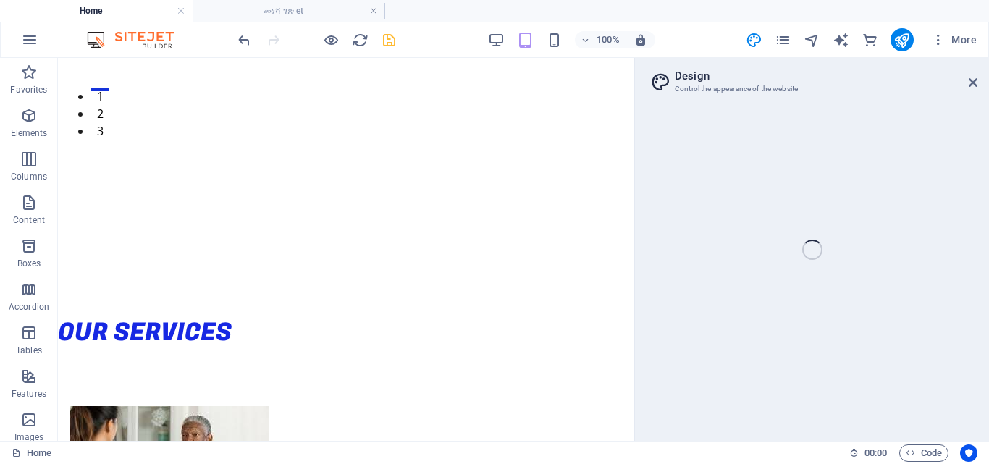
click at [974, 82] on div "Home መነሻ ገጽ et Favorites Elements Columns Content Boxes Accordion Tables Featur…" at bounding box center [494, 249] width 989 height 383
click at [390, 37] on icon "save" at bounding box center [389, 40] width 17 height 17
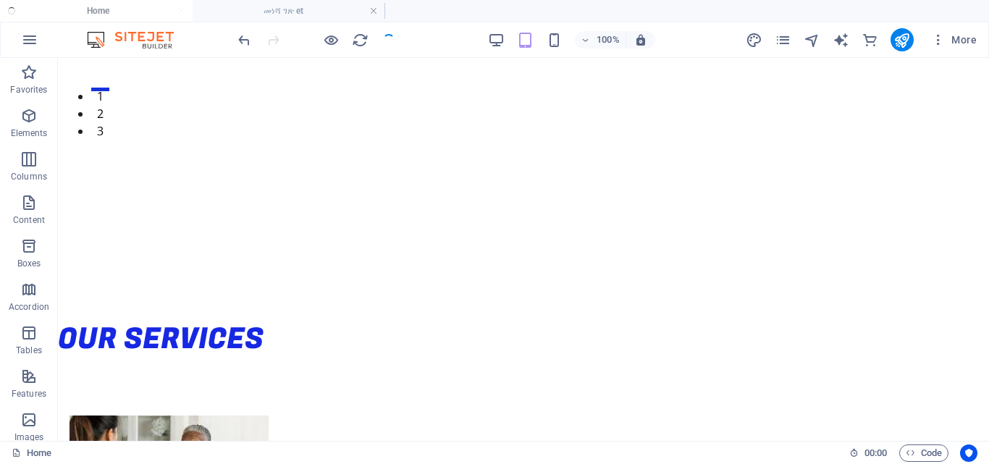
checkbox input "false"
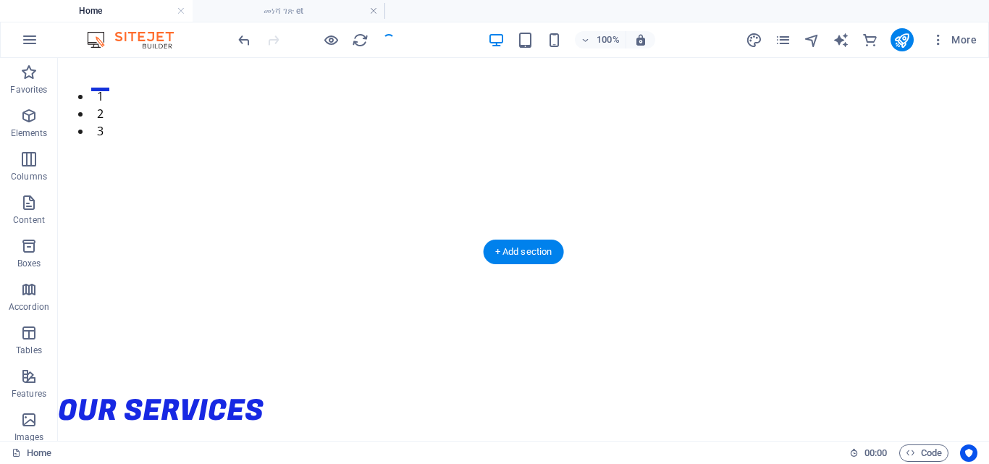
scroll to position [0, 0]
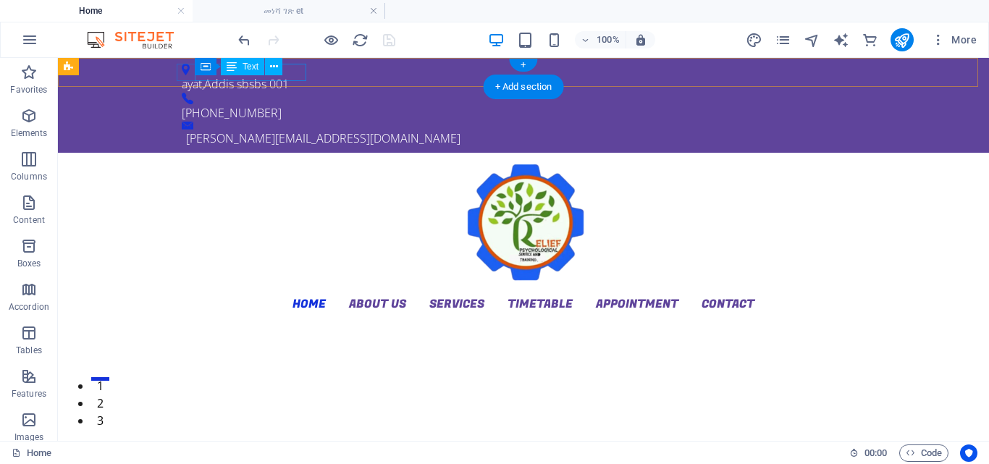
click at [295, 75] on div "ayat , Addis sbsbs 001" at bounding box center [518, 83] width 672 height 17
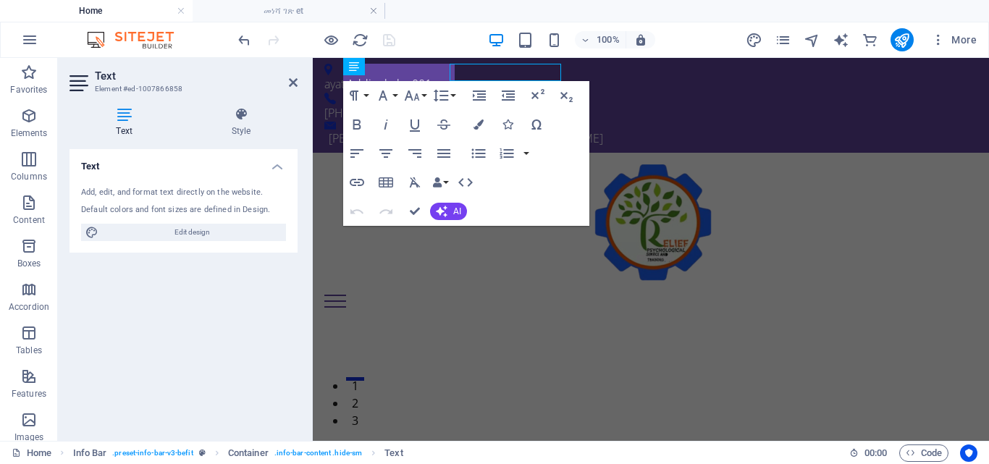
click at [295, 72] on h2 "Text" at bounding box center [196, 76] width 203 height 13
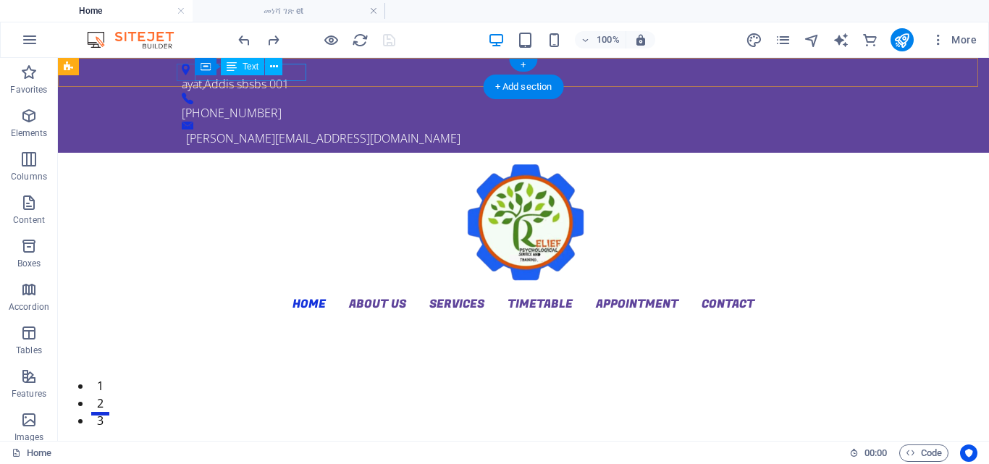
click at [299, 76] on div "ayat , Addis sbsbs 001" at bounding box center [518, 83] width 672 height 17
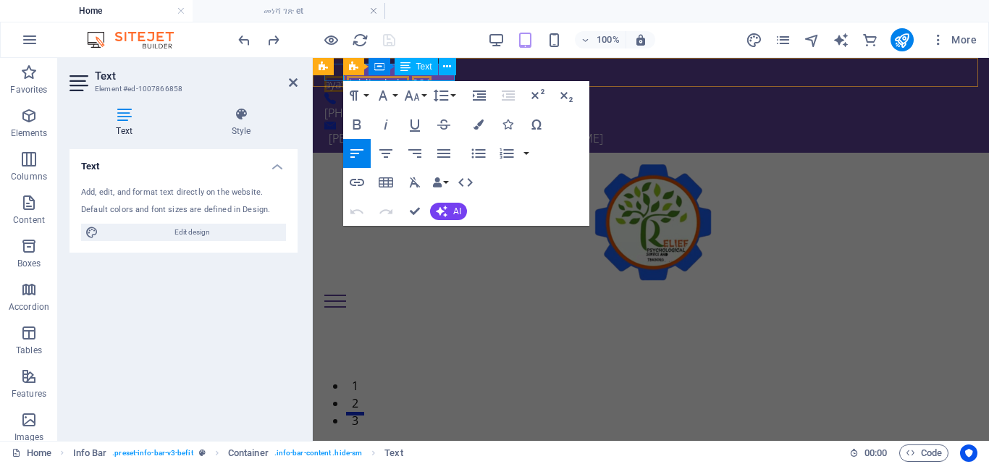
click at [432, 77] on span "001" at bounding box center [422, 84] width 20 height 16
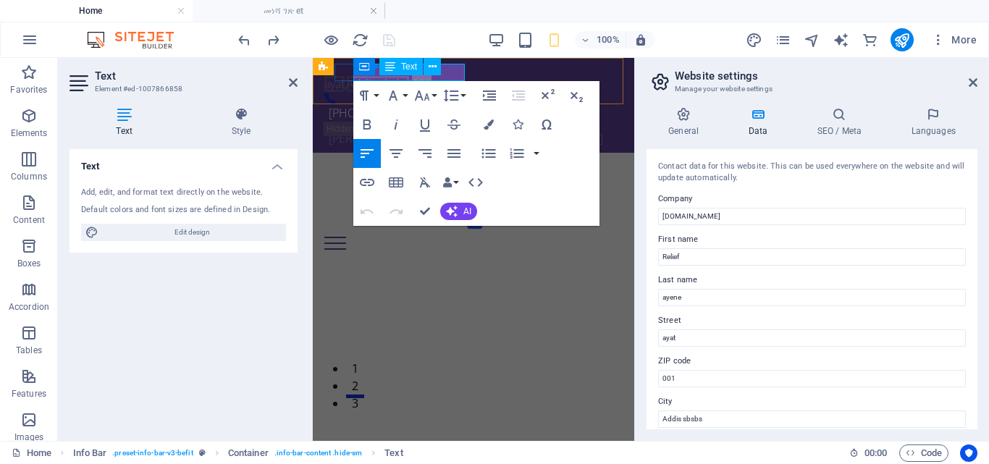
click at [432, 76] on span "001" at bounding box center [422, 84] width 20 height 16
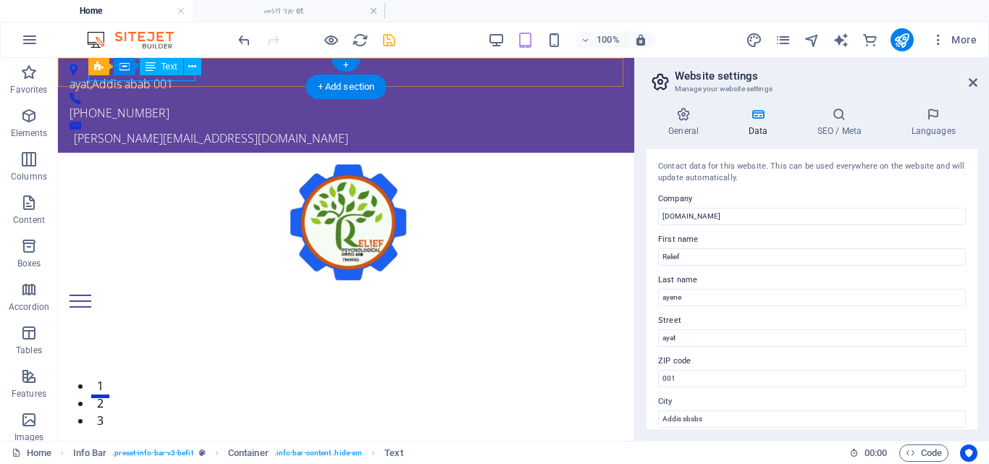
click at [193, 79] on div "ayat , Addis abab 001" at bounding box center [341, 83] width 542 height 17
click at [191, 75] on div "Info Bar Container Text" at bounding box center [149, 67] width 122 height 18
click at [179, 77] on div "ayat , Addis abab 001" at bounding box center [341, 83] width 542 height 17
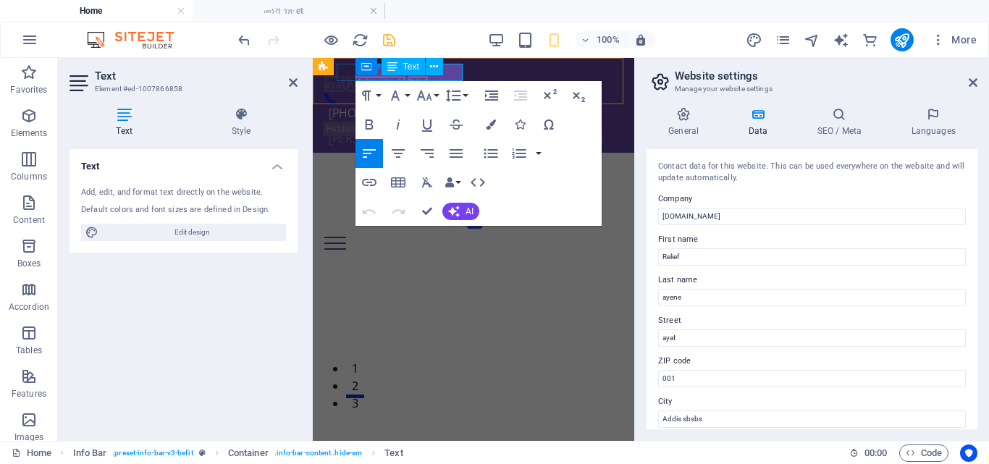
click at [428, 76] on span "001" at bounding box center [418, 84] width 20 height 16
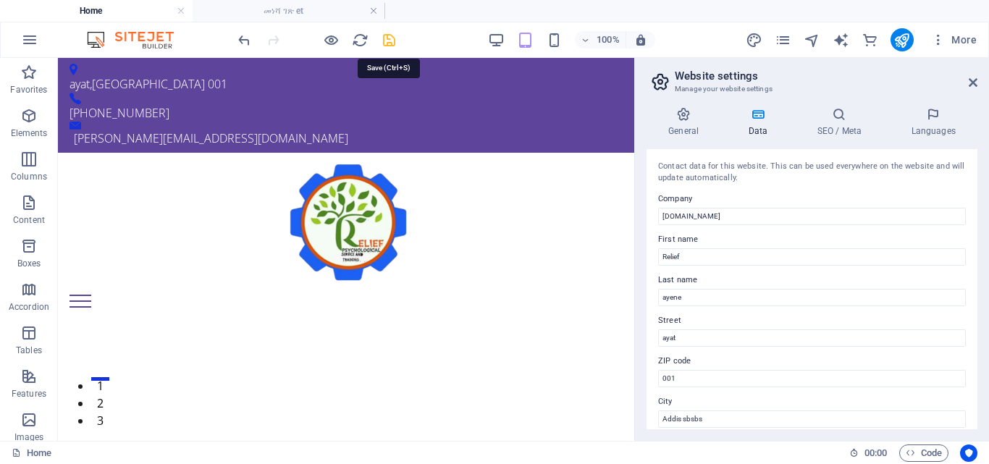
click at [385, 38] on icon "save" at bounding box center [389, 40] width 17 height 17
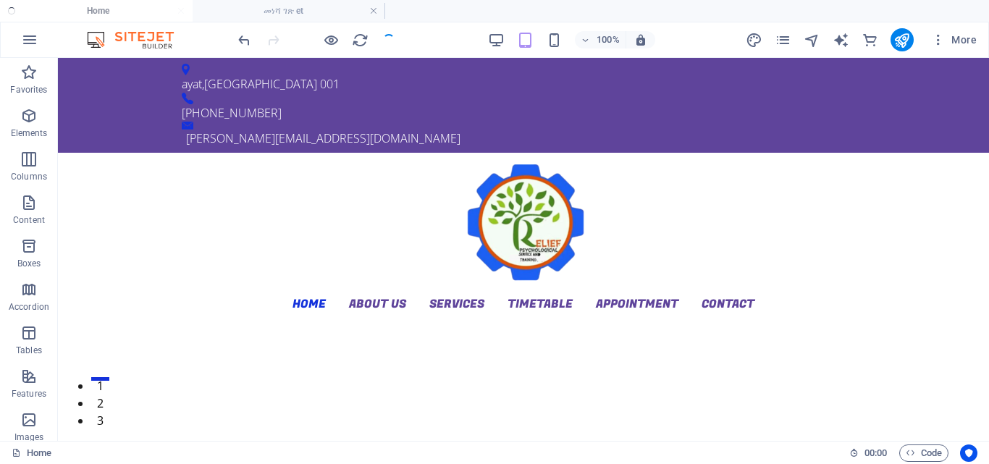
checkbox input "false"
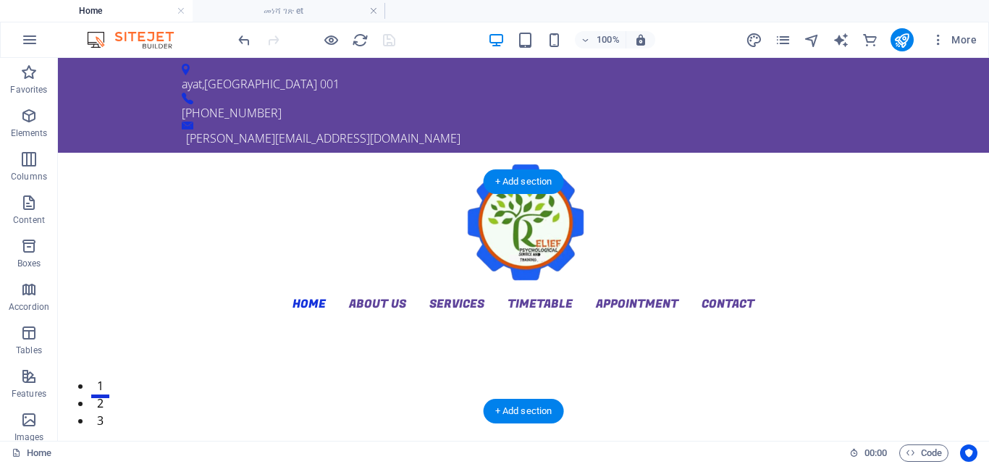
scroll to position [217, 0]
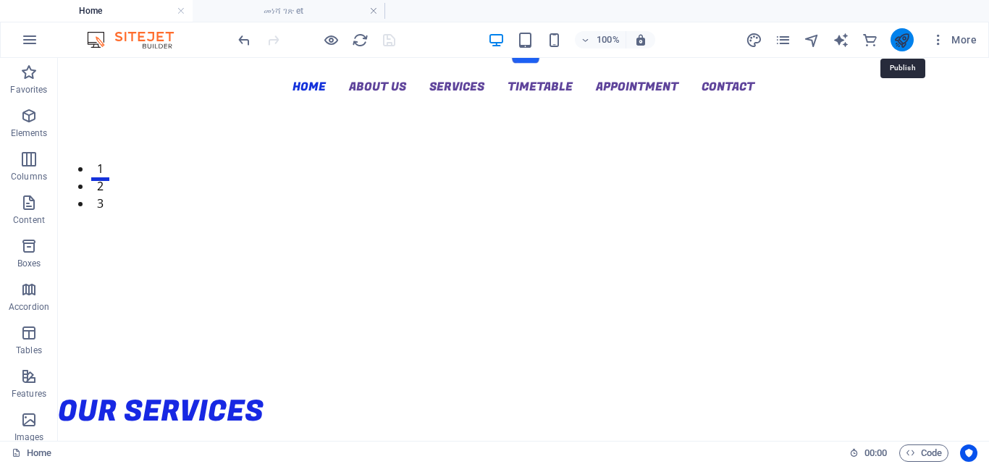
click at [899, 40] on icon "publish" at bounding box center [902, 40] width 17 height 17
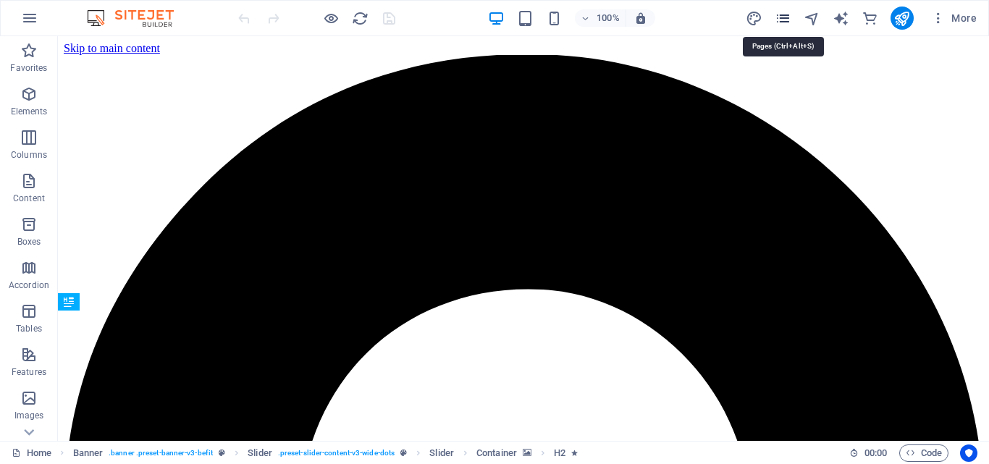
click at [784, 19] on icon "pages" at bounding box center [783, 18] width 17 height 17
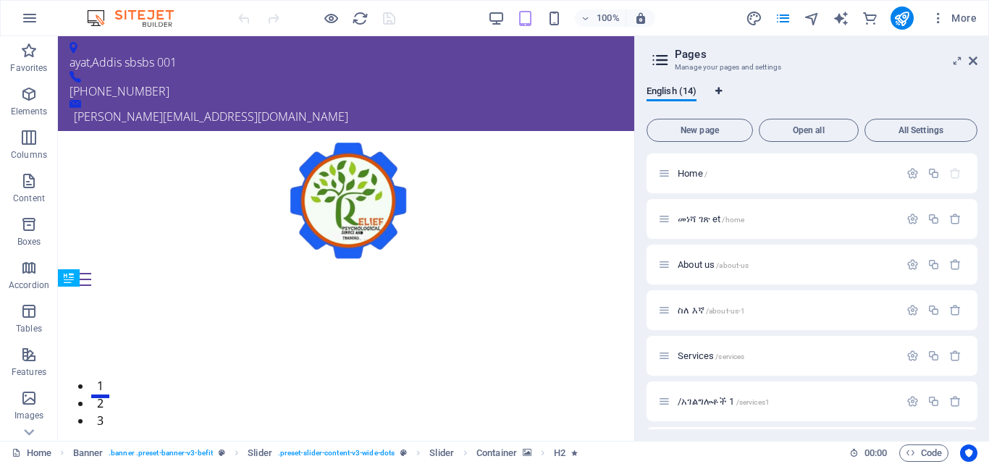
click at [721, 89] on icon "Language Tabs" at bounding box center [719, 91] width 7 height 9
select select "41"
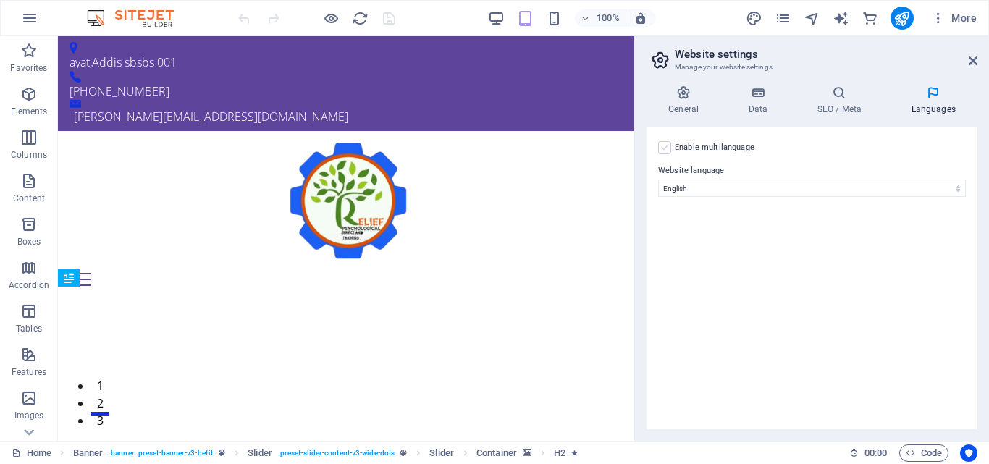
click at [668, 144] on label at bounding box center [664, 147] width 13 height 13
click at [0, 0] on input "Enable multilanguage To disable multilanguage delete all languages until only o…" at bounding box center [0, 0] width 0 height 0
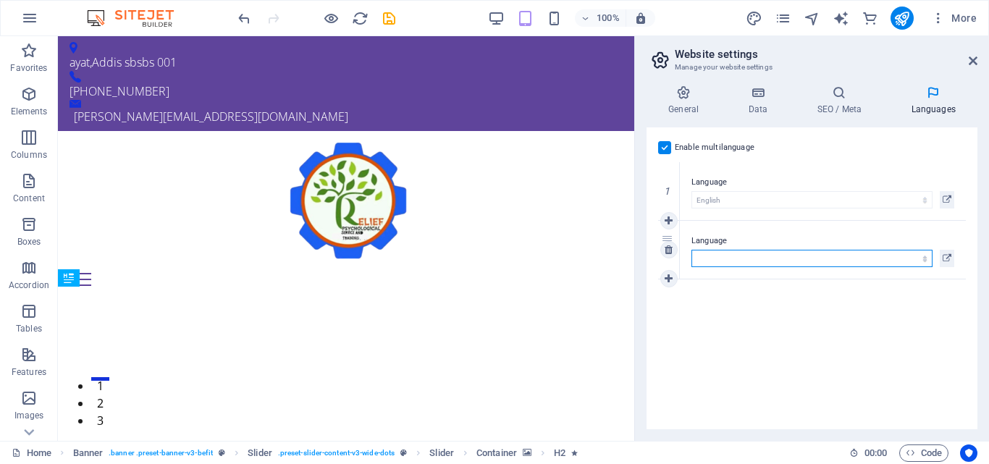
click at [732, 255] on select "Abkhazian Afar Afrikaans Akan Albanian Amharic Arabic Aragonese Armenian Assame…" at bounding box center [812, 258] width 241 height 17
select select "5"
click at [692, 250] on select "Abkhazian Afar Afrikaans Akan Albanian Amharic Arabic Aragonese Armenian Assame…" at bounding box center [812, 258] width 241 height 17
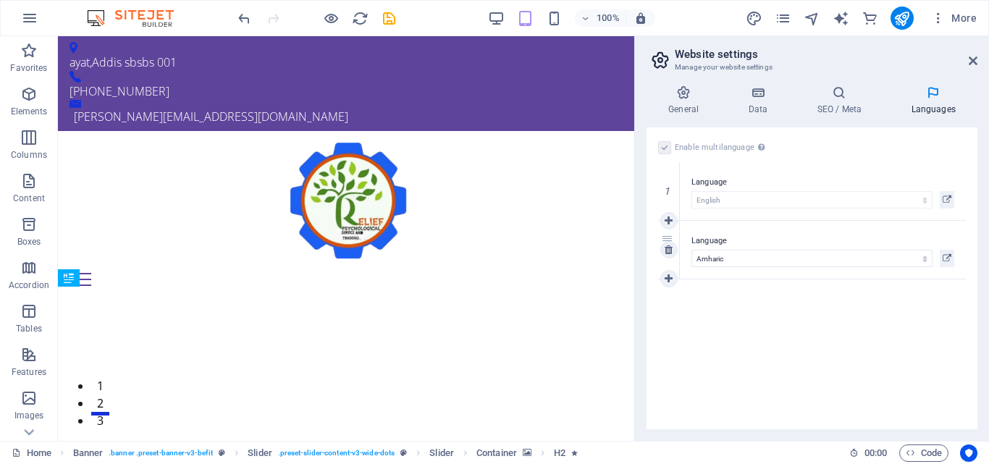
click at [717, 240] on label "Language" at bounding box center [823, 240] width 263 height 17
click at [717, 250] on select "Abkhazian Afar Afrikaans Akan Albanian Amharic Arabic Aragonese Armenian Assame…" at bounding box center [812, 258] width 241 height 17
click at [668, 238] on div "2" at bounding box center [669, 250] width 22 height 58
click at [946, 260] on icon at bounding box center [947, 258] width 9 height 17
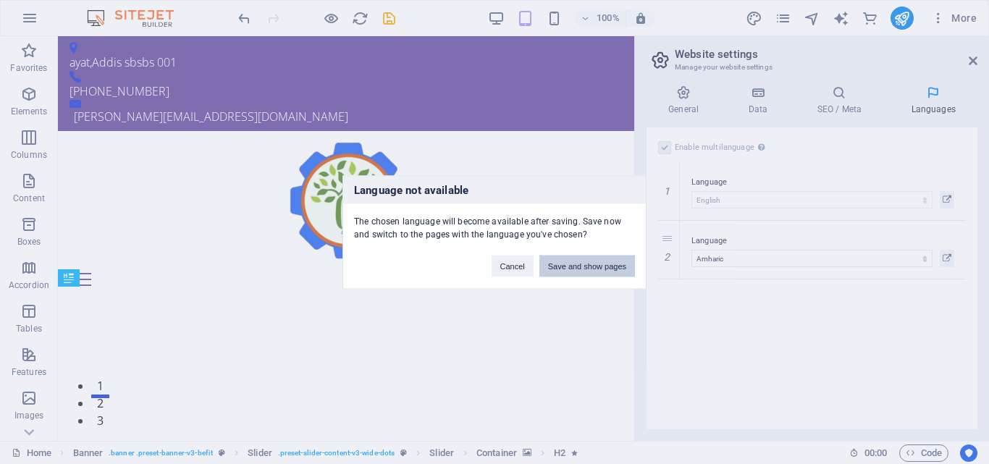
click at [602, 269] on button "Save and show pages" at bounding box center [588, 266] width 96 height 22
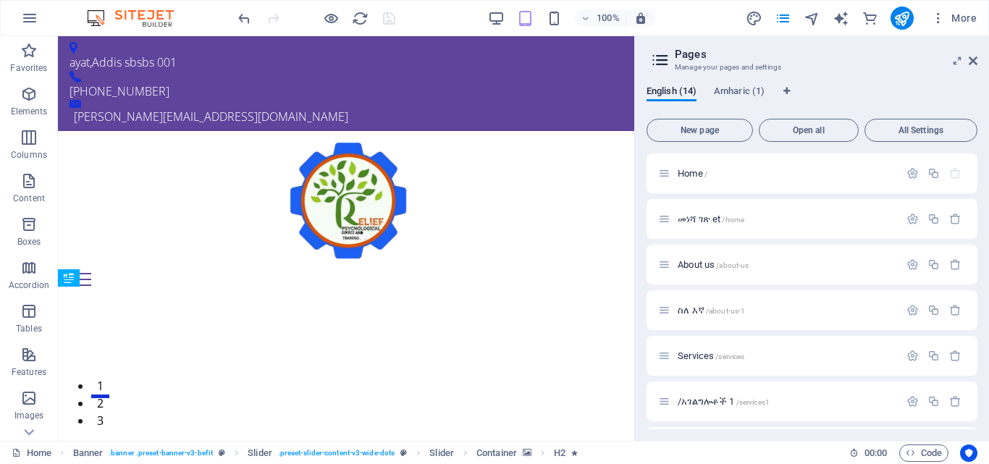
click at [386, 21] on div at bounding box center [316, 18] width 162 height 23
click at [741, 91] on span "Amharic (1)" at bounding box center [739, 93] width 51 height 20
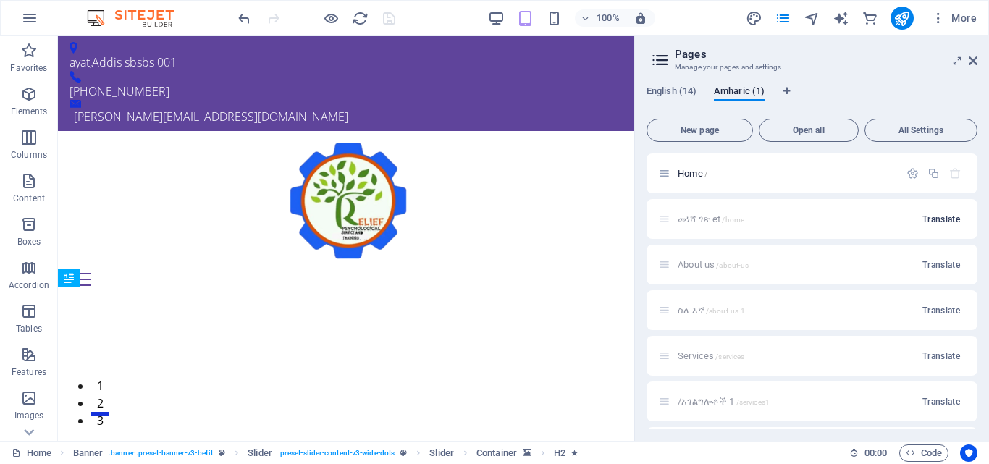
click at [947, 219] on span "Translate" at bounding box center [942, 220] width 38 height 12
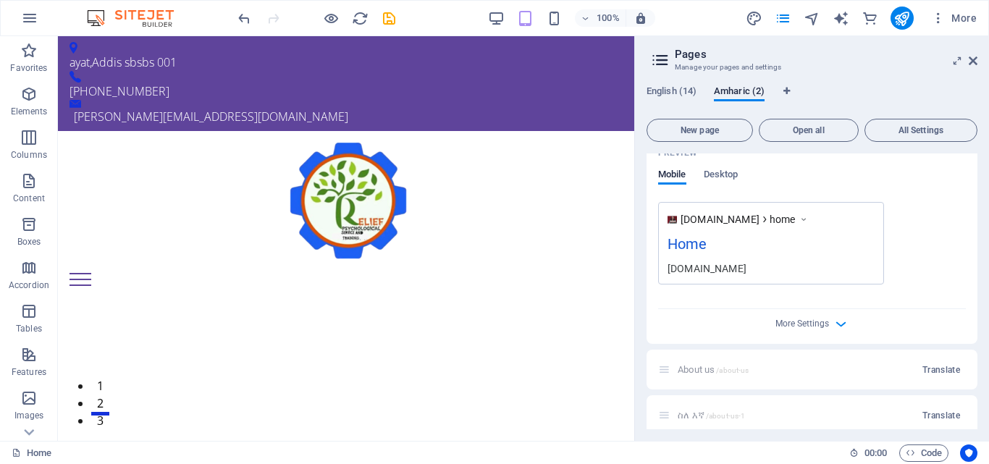
scroll to position [507, 0]
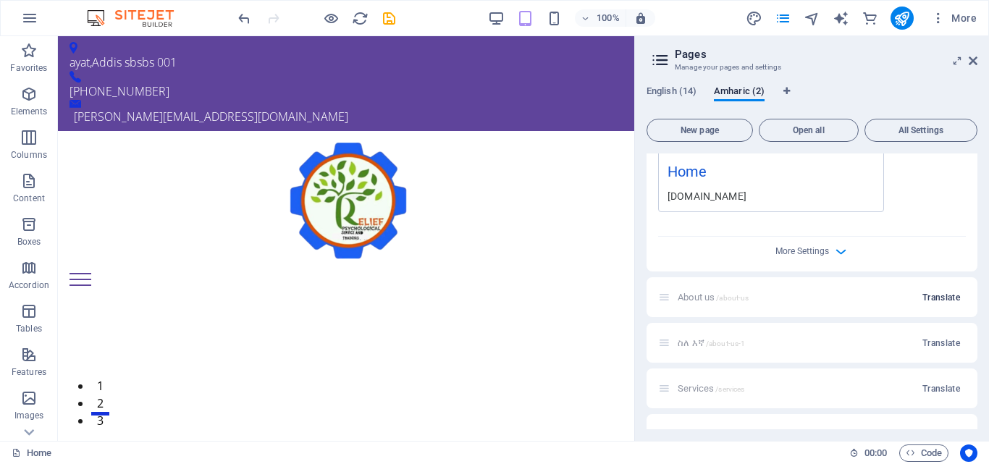
click at [943, 299] on span "Translate" at bounding box center [942, 298] width 38 height 12
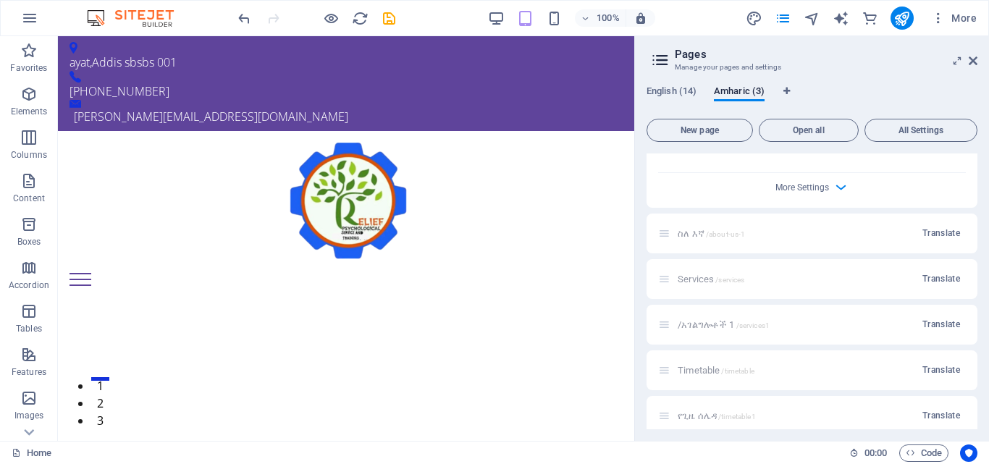
scroll to position [1159, 0]
click at [945, 237] on span "Translate" at bounding box center [942, 231] width 38 height 12
click at [937, 289] on span "Translate" at bounding box center [942, 283] width 38 height 12
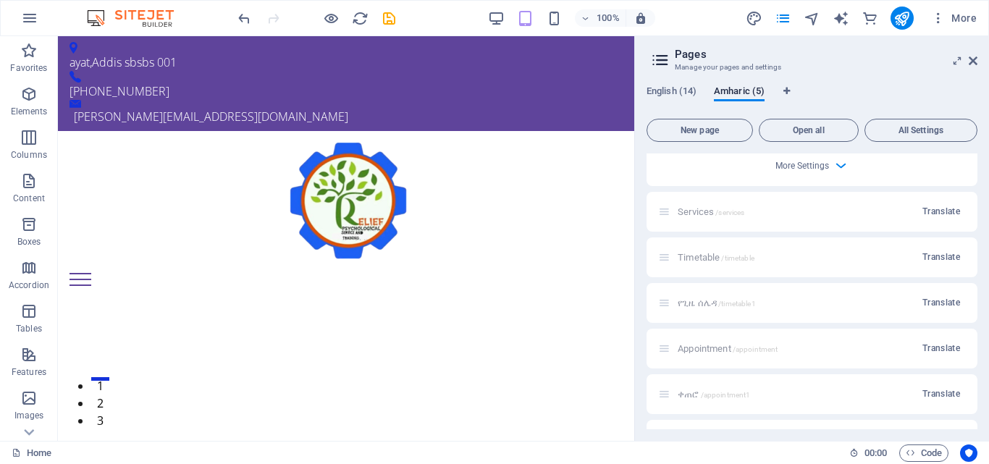
scroll to position [2390, 0]
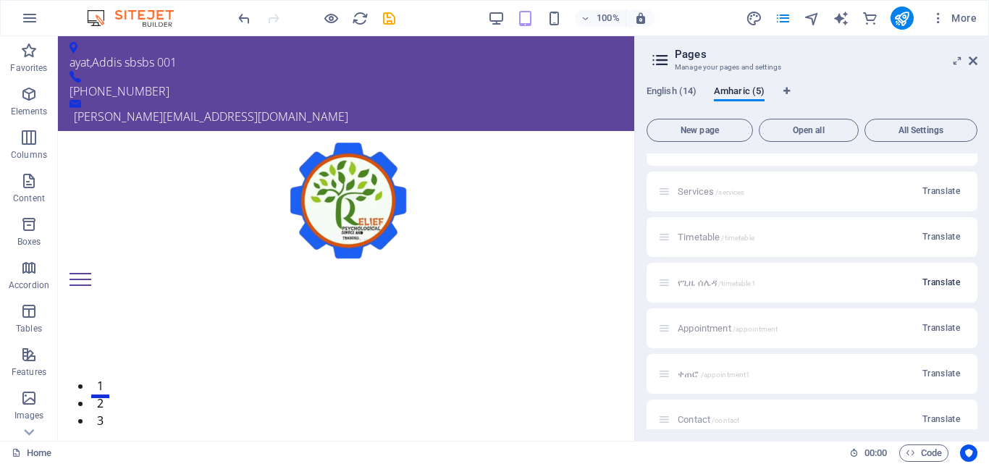
click at [941, 288] on span "Translate" at bounding box center [942, 283] width 38 height 12
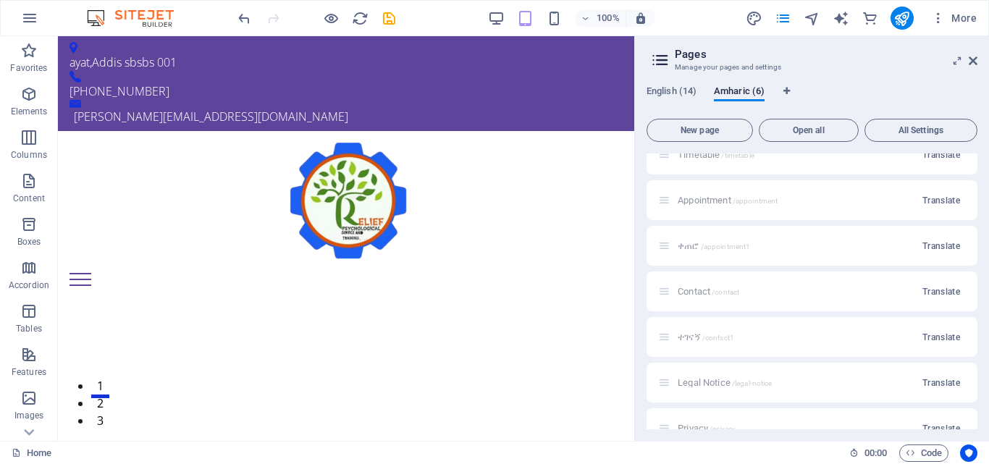
scroll to position [3050, 0]
click at [937, 305] on span "Translate" at bounding box center [942, 299] width 38 height 12
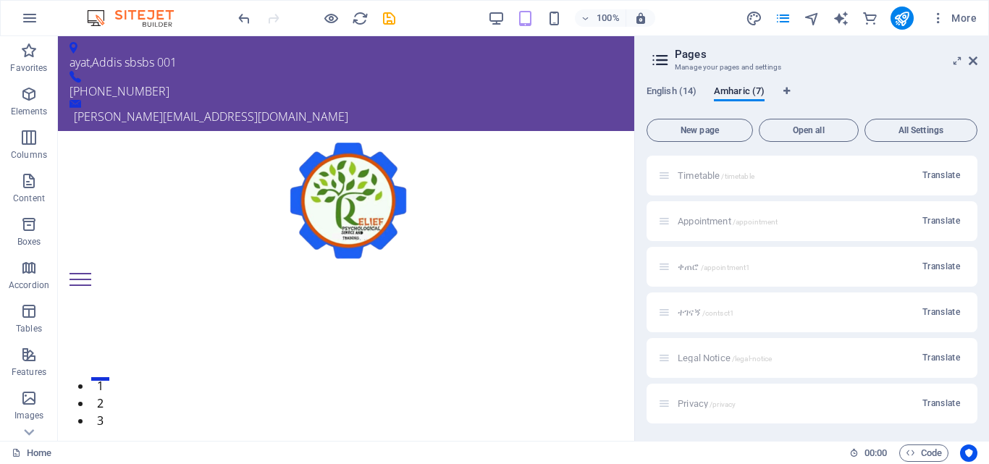
scroll to position [3683, 0]
click at [941, 268] on span "Translate" at bounding box center [942, 267] width 38 height 12
click at [942, 319] on span "Translate" at bounding box center [942, 313] width 38 height 12
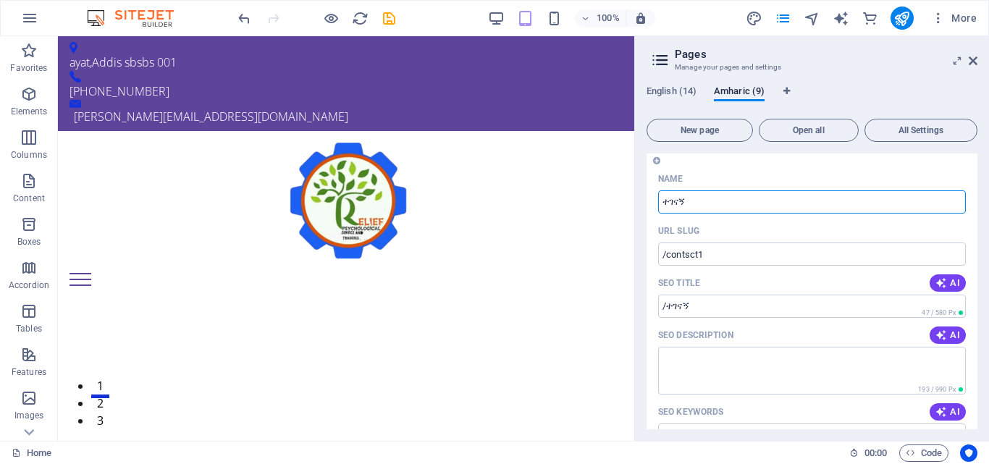
click at [931, 292] on button "AI" at bounding box center [948, 282] width 36 height 17
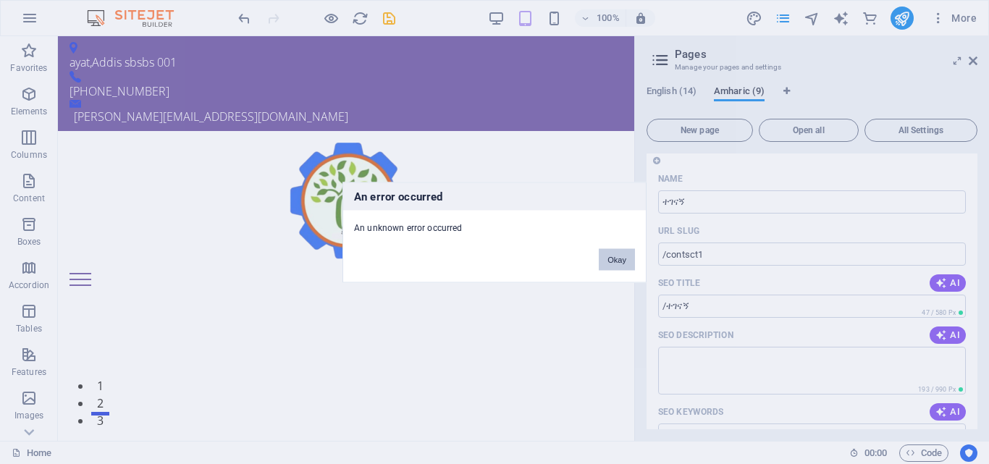
click at [622, 265] on button "Okay" at bounding box center [617, 259] width 36 height 22
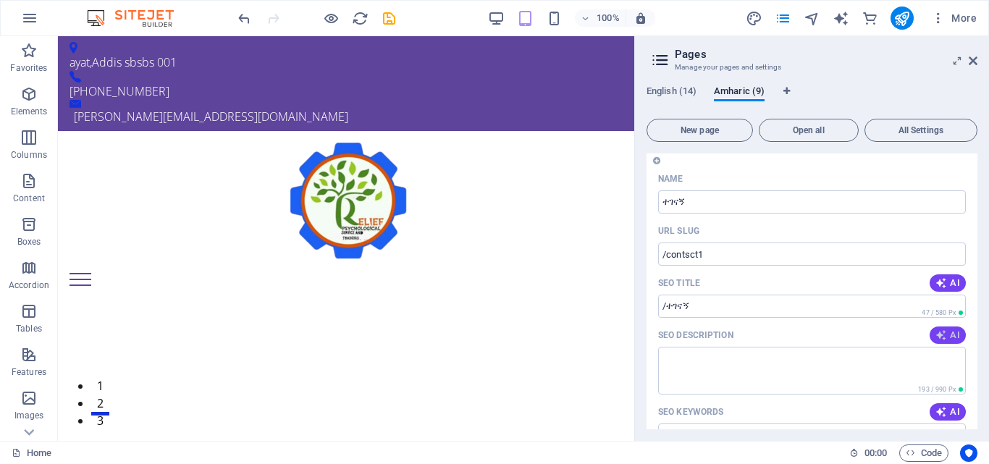
click at [954, 341] on span "AI" at bounding box center [948, 336] width 25 height 12
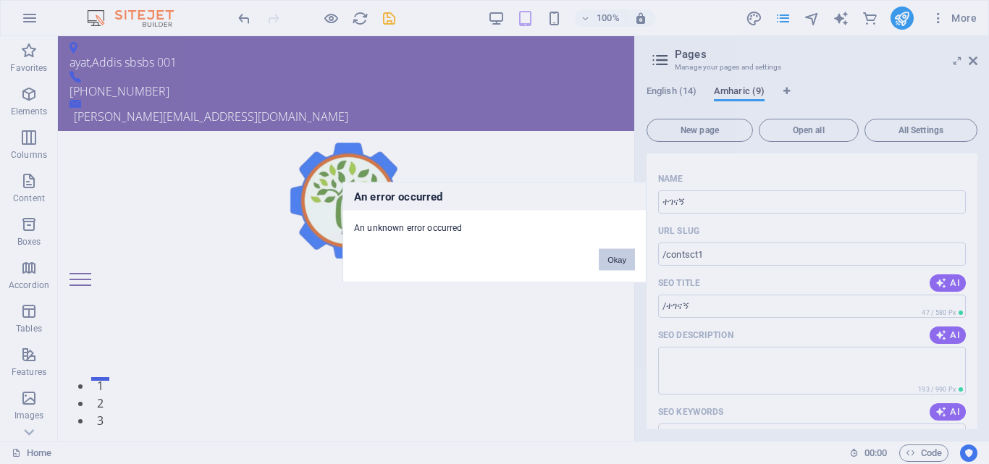
drag, startPoint x: 612, startPoint y: 260, endPoint x: 557, endPoint y: 224, distance: 65.9
click at [612, 260] on button "Okay" at bounding box center [617, 259] width 36 height 22
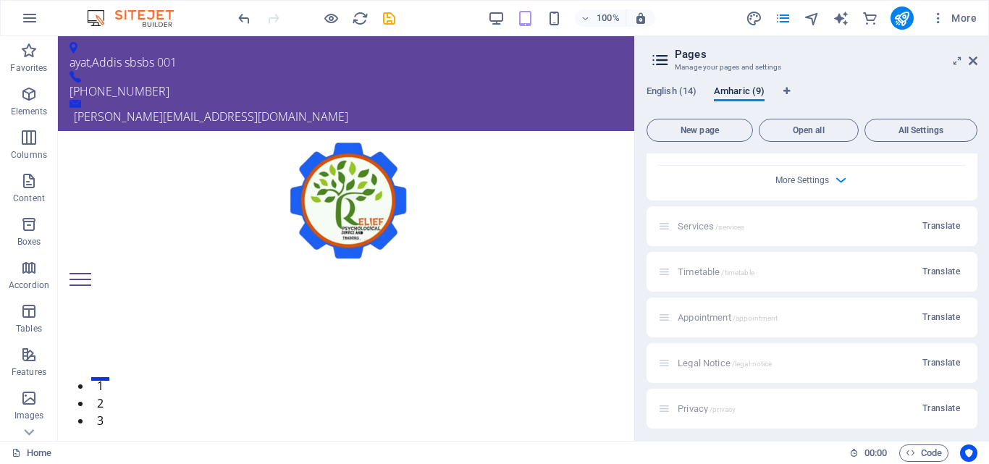
scroll to position [4763, 0]
click at [934, 219] on span "Translate" at bounding box center [942, 221] width 38 height 12
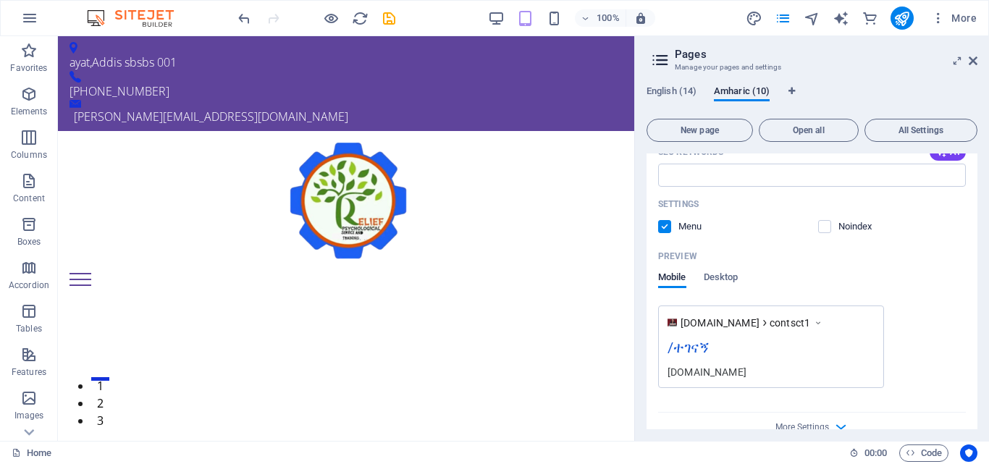
scroll to position [5255, 0]
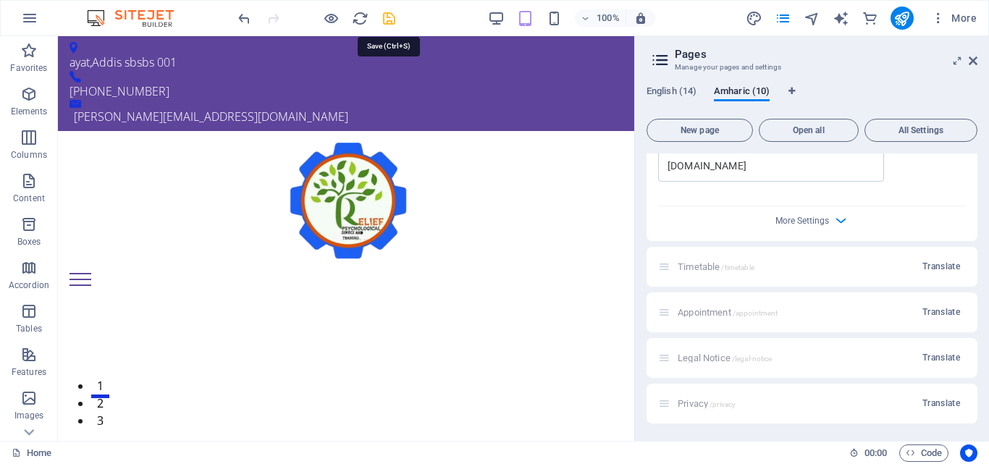
click at [392, 22] on icon "save" at bounding box center [389, 18] width 17 height 17
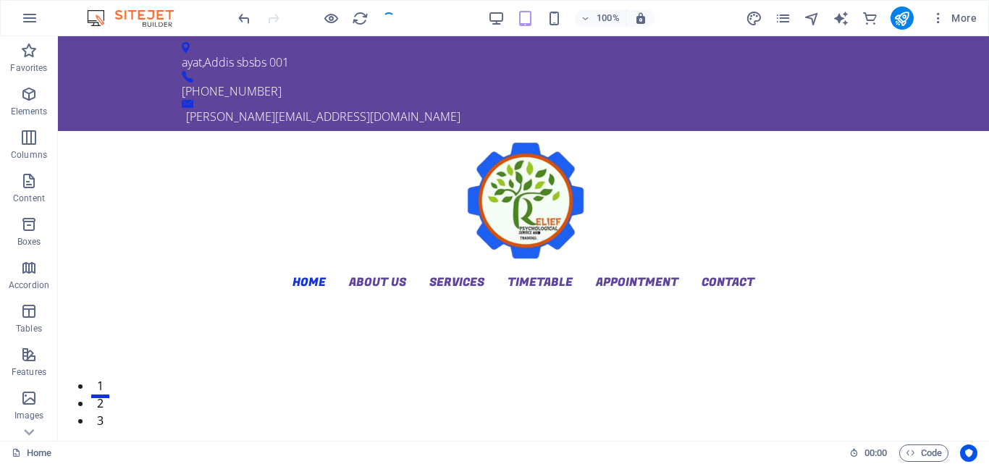
checkbox input "false"
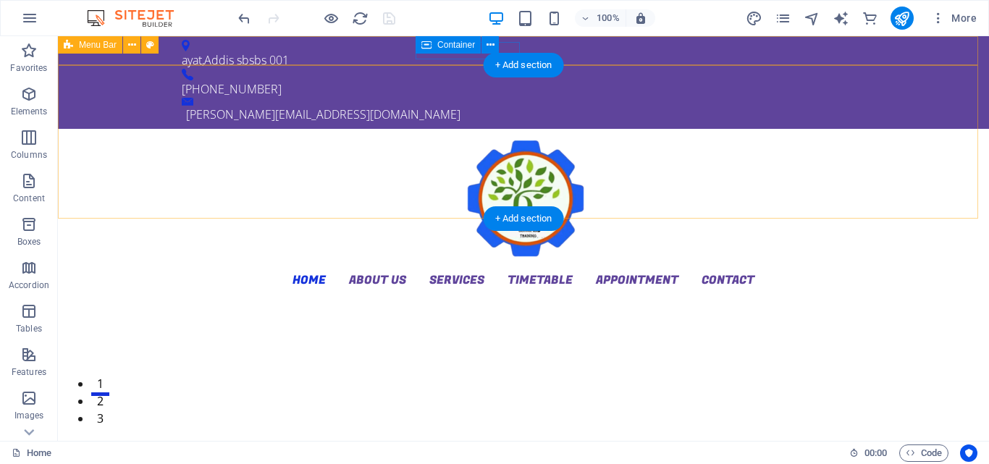
scroll to position [0, 0]
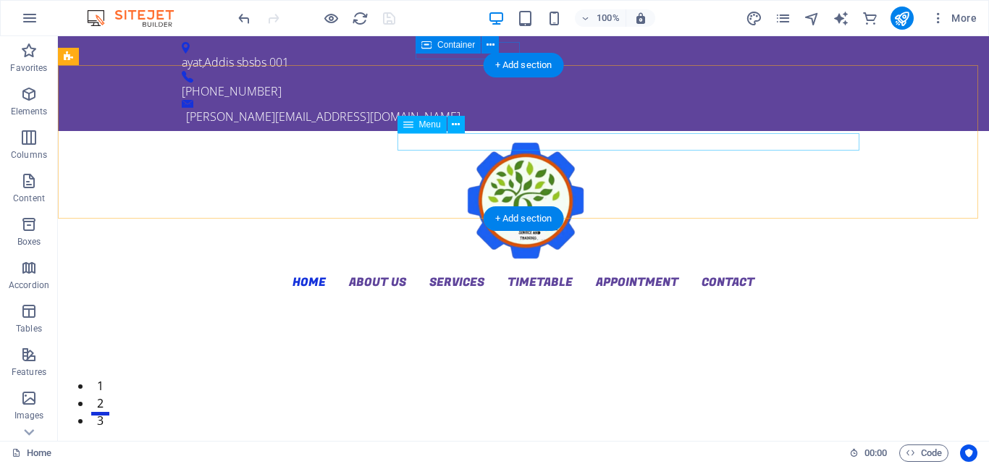
click at [478, 273] on nav "Home About us Services Timetable Appointment Contact" at bounding box center [524, 281] width 684 height 17
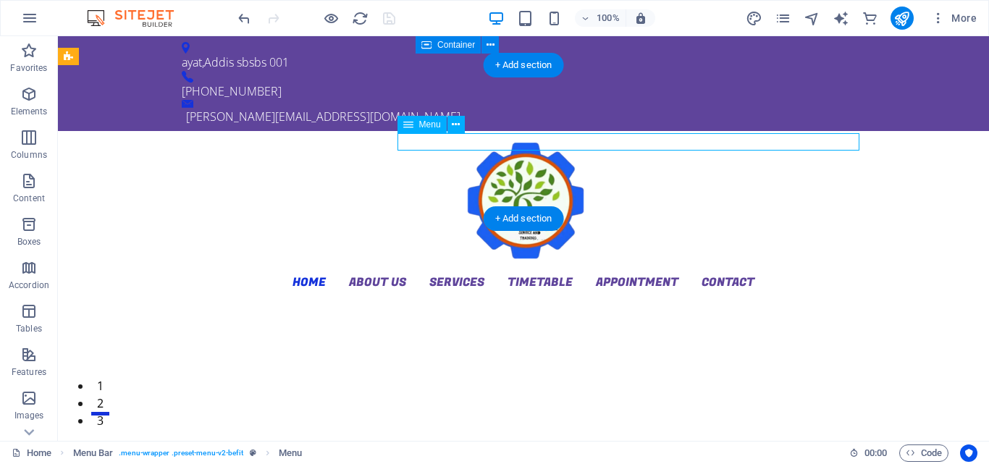
click at [416, 273] on nav "Home About us Services Timetable Appointment Contact" at bounding box center [524, 281] width 684 height 17
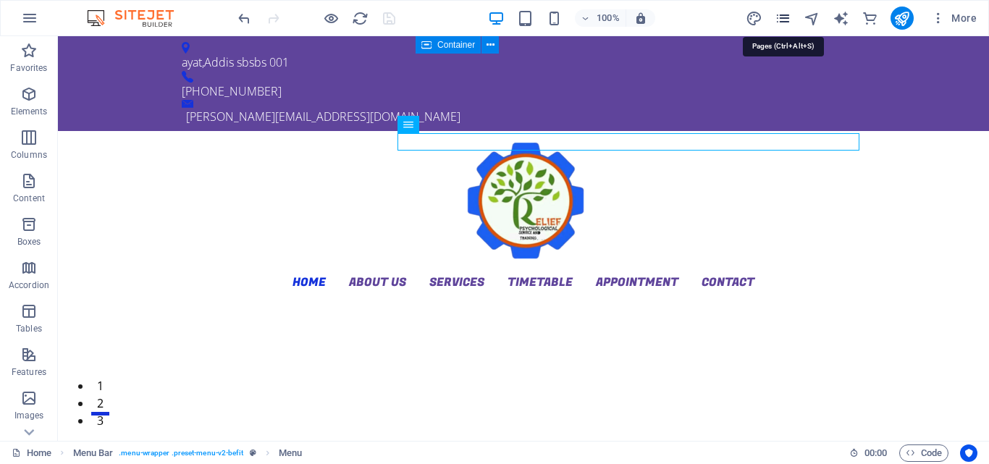
click at [782, 19] on icon "pages" at bounding box center [783, 18] width 17 height 17
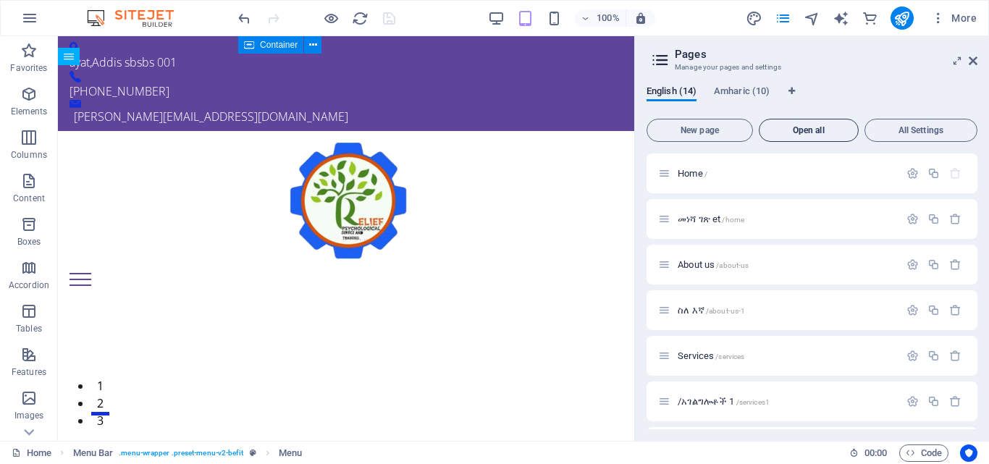
click at [800, 132] on span "Open all" at bounding box center [808, 130] width 87 height 9
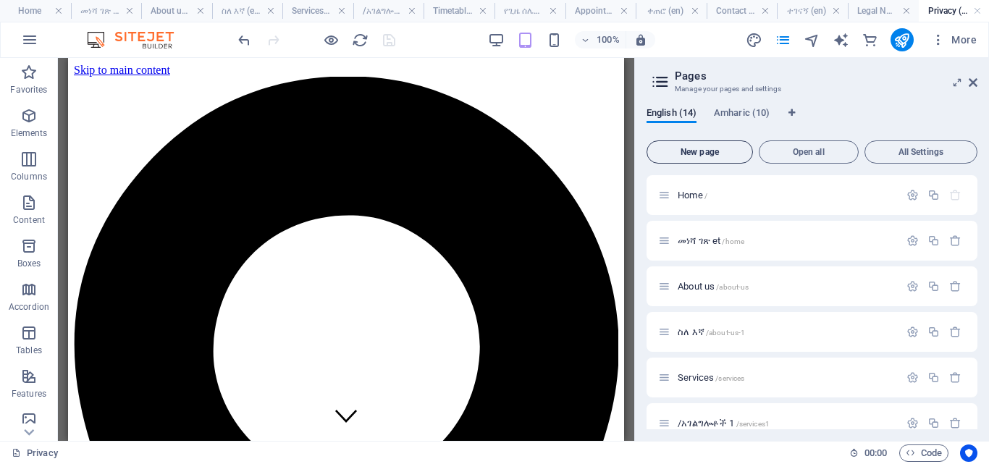
click at [687, 148] on span "New page" at bounding box center [699, 152] width 93 height 9
type textarea "New page"
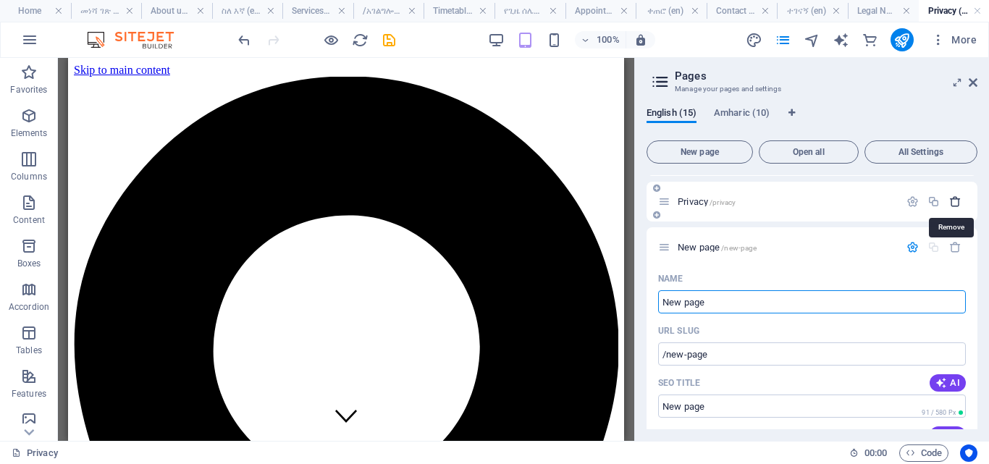
click at [952, 202] on icon "button" at bounding box center [955, 202] width 12 height 12
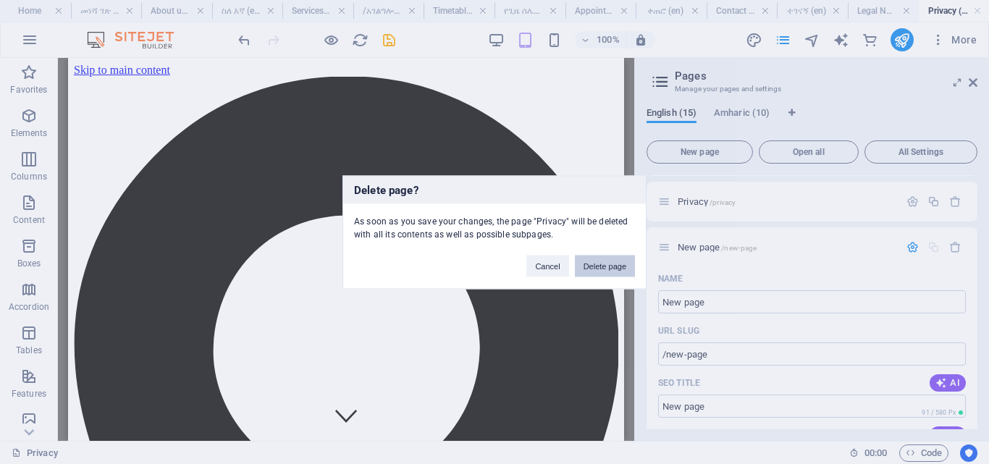
click at [615, 262] on button "Delete page" at bounding box center [605, 266] width 60 height 22
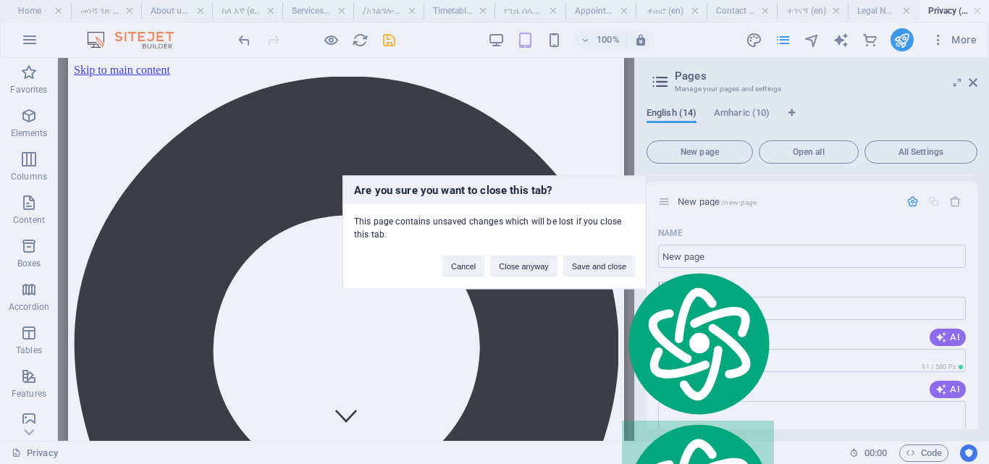
click at [602, 267] on button "Save and close" at bounding box center [599, 266] width 72 height 22
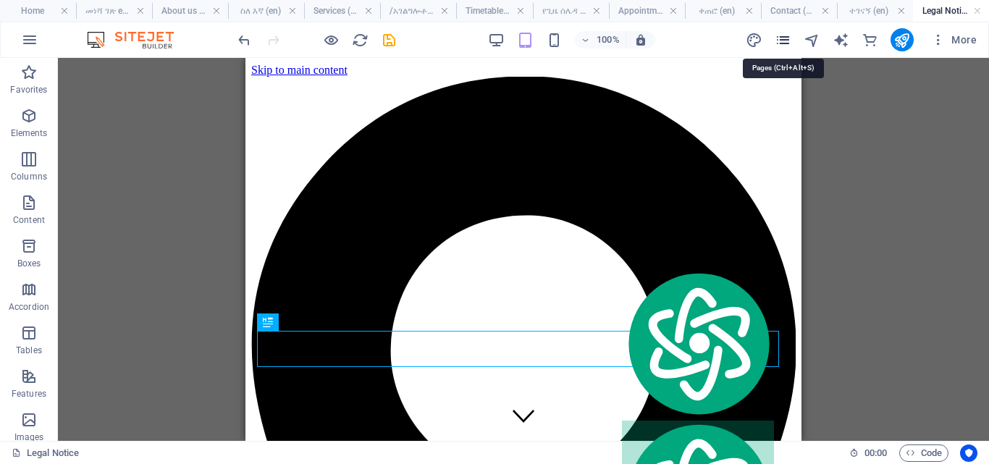
click at [786, 41] on icon "pages" at bounding box center [783, 40] width 17 height 17
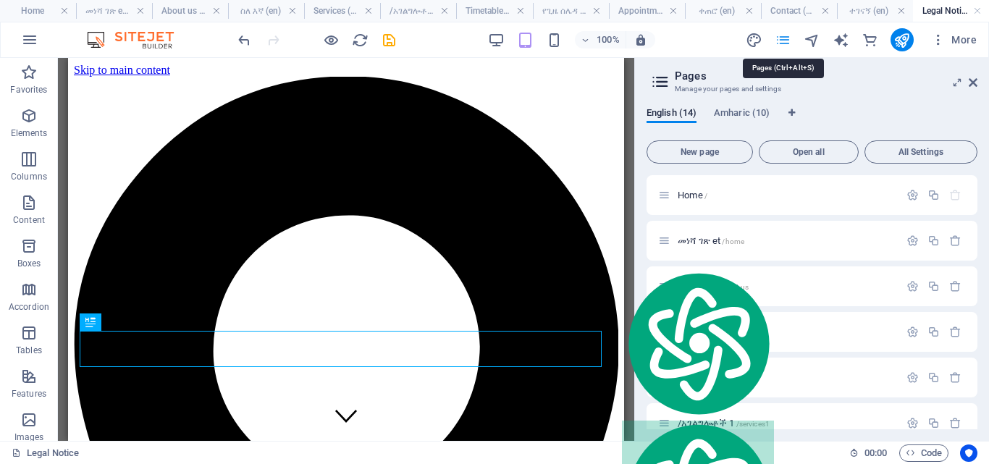
scroll to position [541, 0]
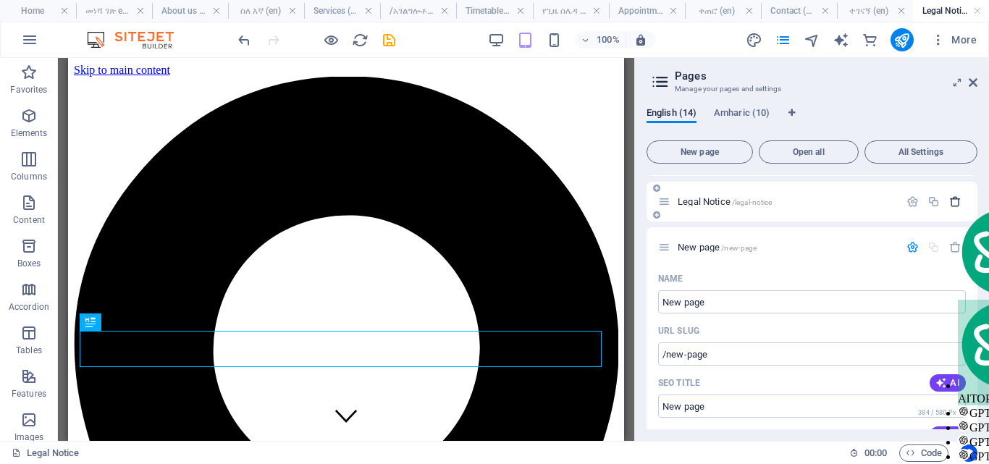
click at [951, 200] on icon "button" at bounding box center [955, 202] width 12 height 12
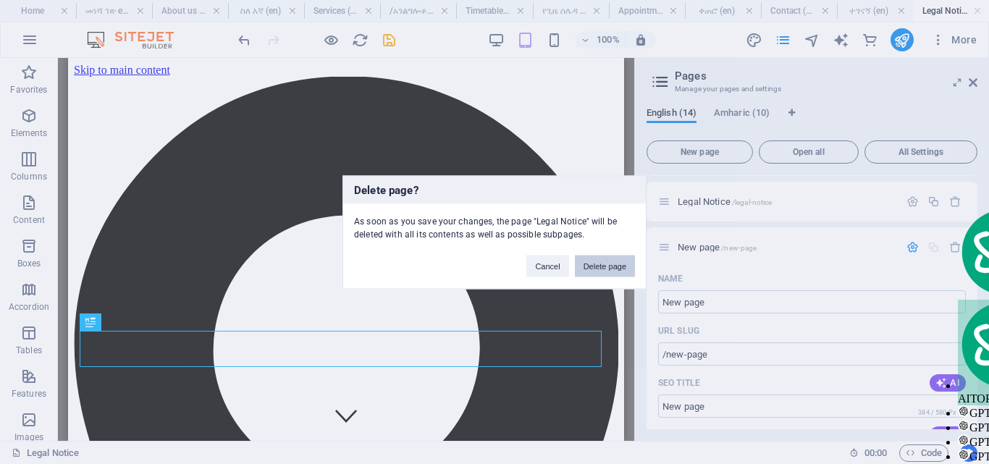
click at [610, 266] on button "Delete page" at bounding box center [605, 266] width 60 height 22
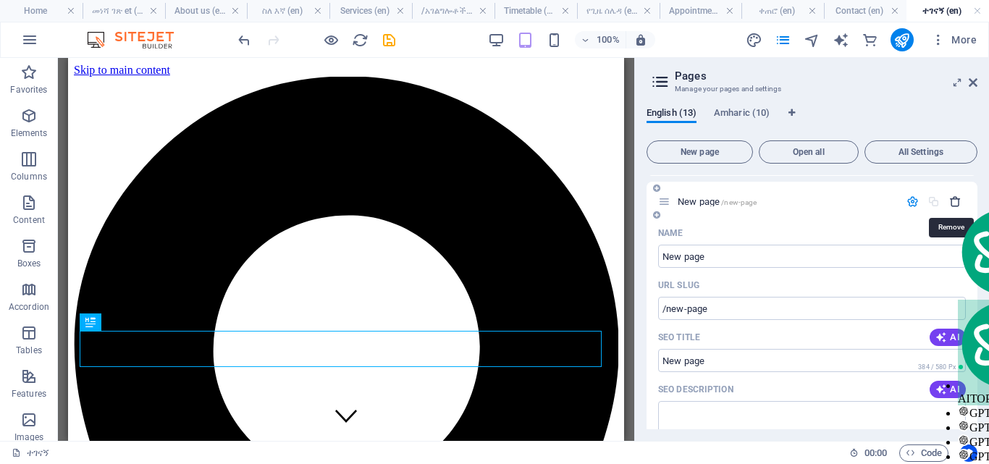
click at [952, 202] on icon "button" at bounding box center [955, 202] width 12 height 12
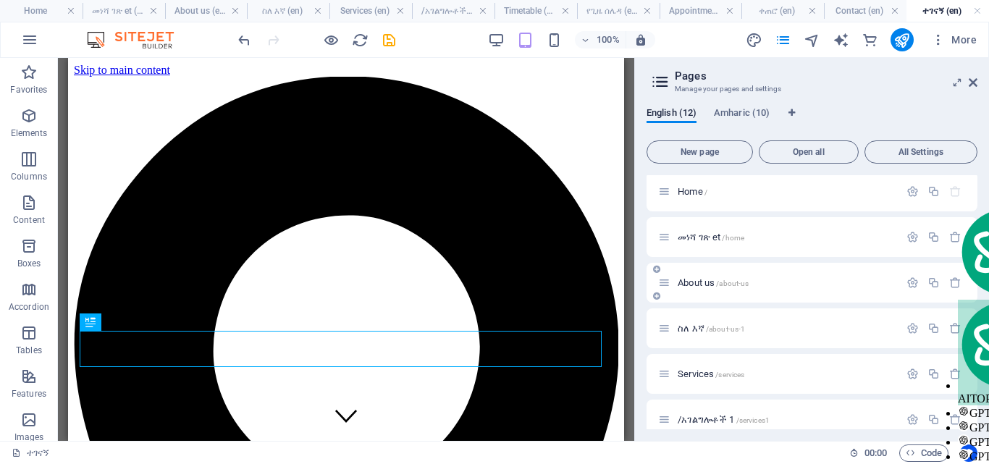
scroll to position [0, 0]
click at [698, 203] on div "Home /" at bounding box center [778, 195] width 241 height 17
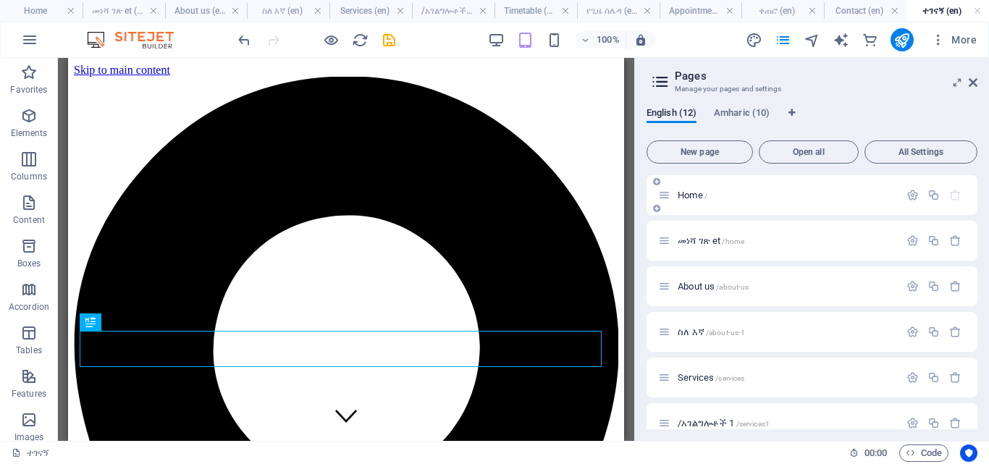
click at [747, 196] on p "Home /" at bounding box center [786, 194] width 217 height 9
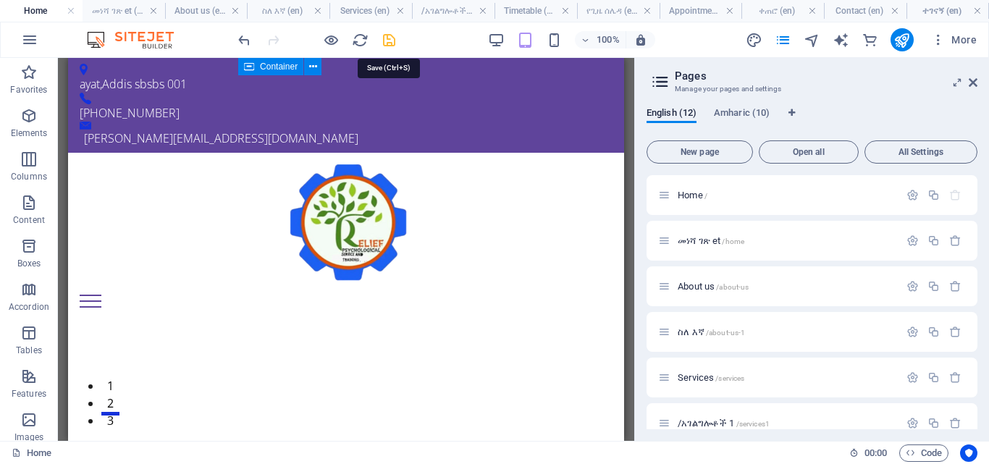
click at [387, 46] on icon "save" at bounding box center [389, 40] width 17 height 17
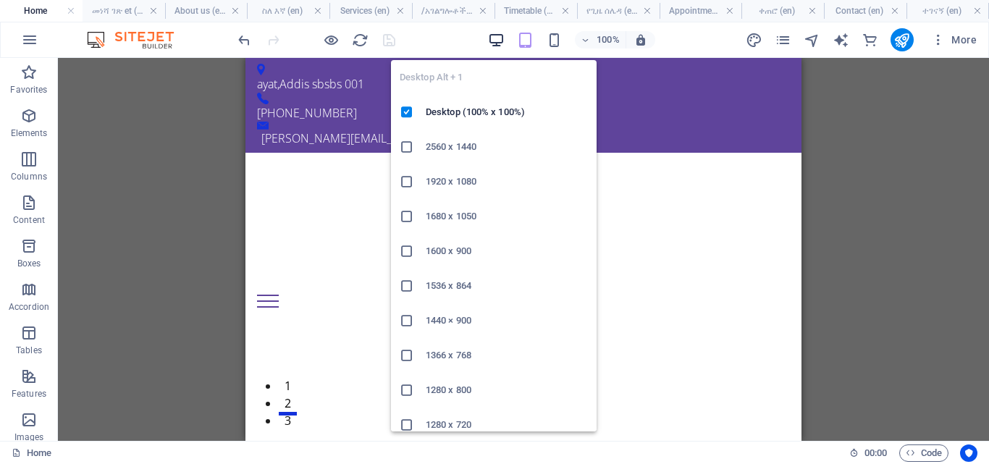
click at [501, 39] on icon "button" at bounding box center [496, 40] width 17 height 17
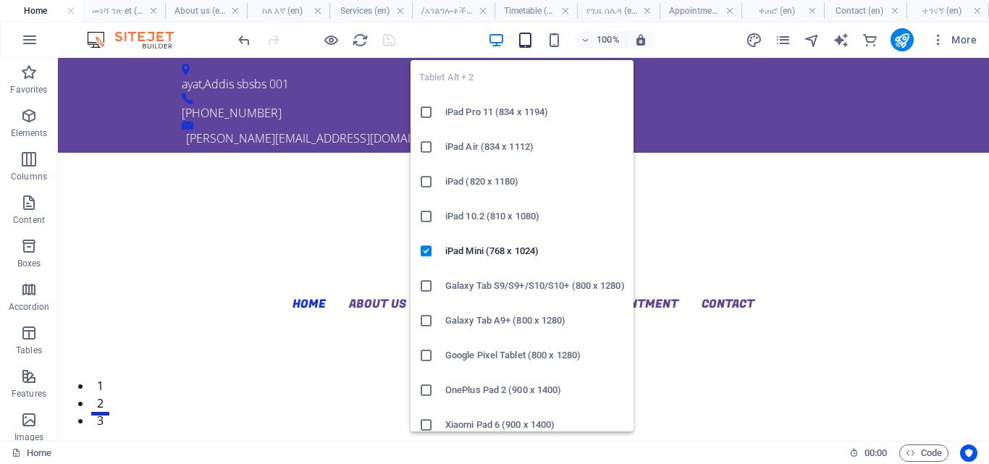
click at [526, 37] on icon "button" at bounding box center [525, 40] width 17 height 17
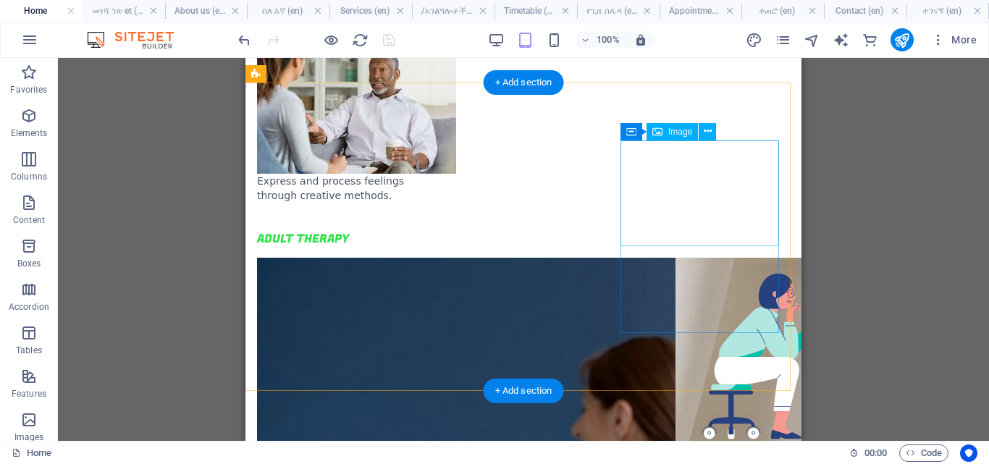
scroll to position [652, 0]
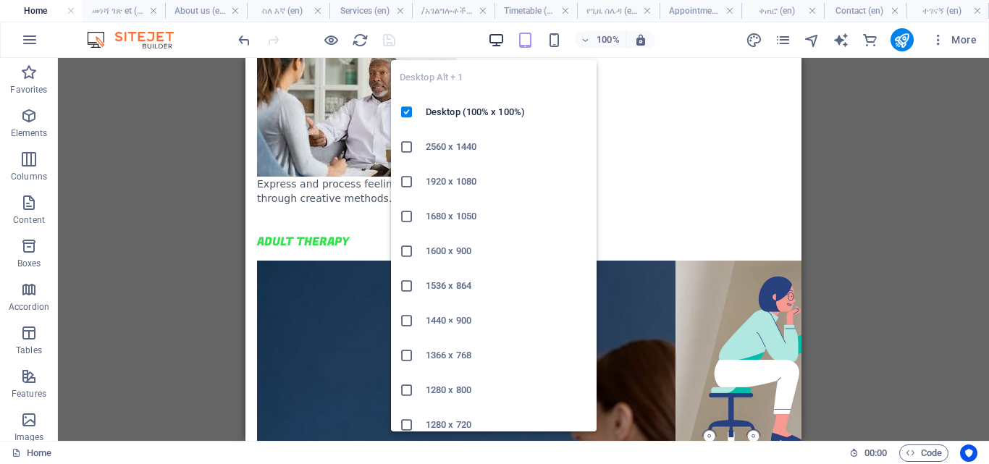
click at [498, 40] on icon "button" at bounding box center [496, 40] width 17 height 17
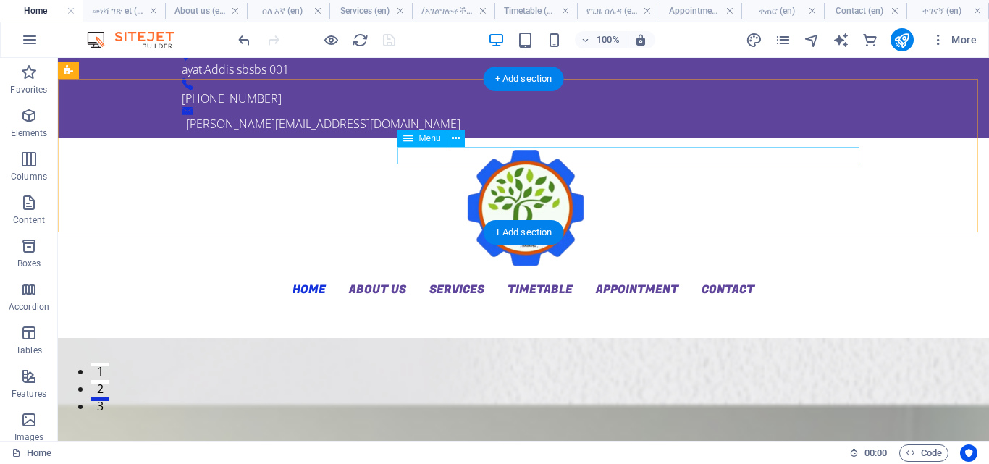
scroll to position [0, 0]
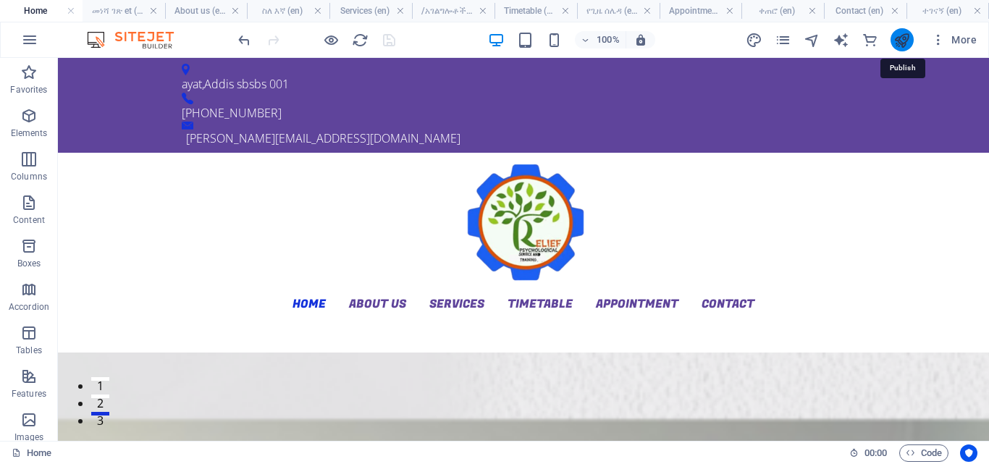
click at [902, 41] on icon "publish" at bounding box center [902, 40] width 17 height 17
